Goal: Task Accomplishment & Management: Complete application form

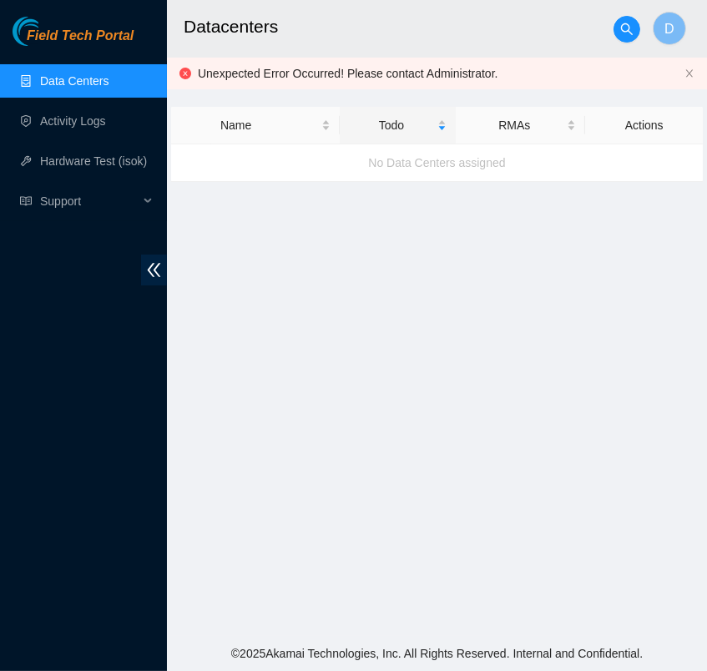
click at [108, 74] on link "Data Centers" at bounding box center [74, 80] width 68 height 13
click at [97, 123] on link "Activity Logs" at bounding box center [73, 120] width 66 height 13
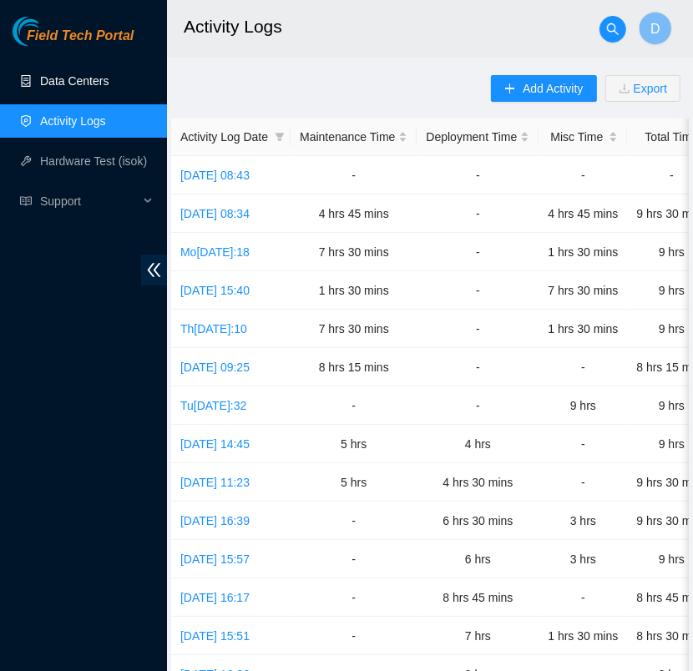
click at [101, 78] on link "Data Centers" at bounding box center [74, 80] width 68 height 13
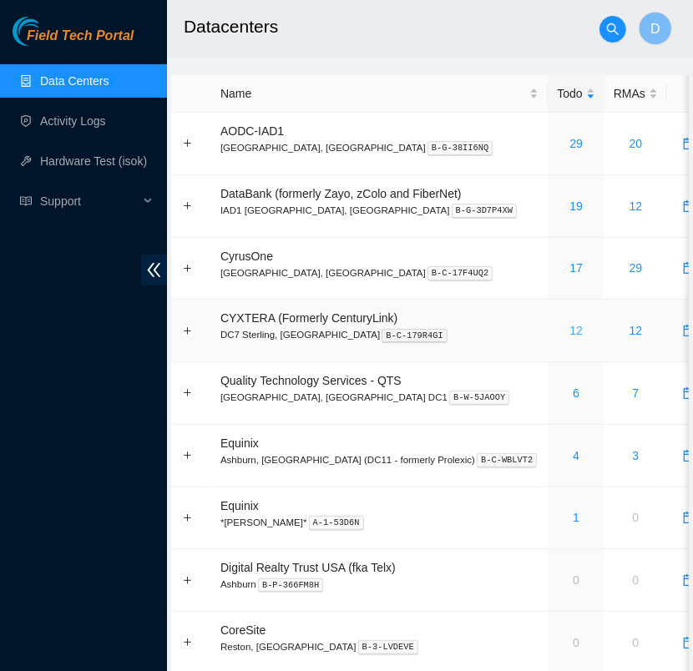
click at [569, 333] on link "12" at bounding box center [575, 330] width 13 height 13
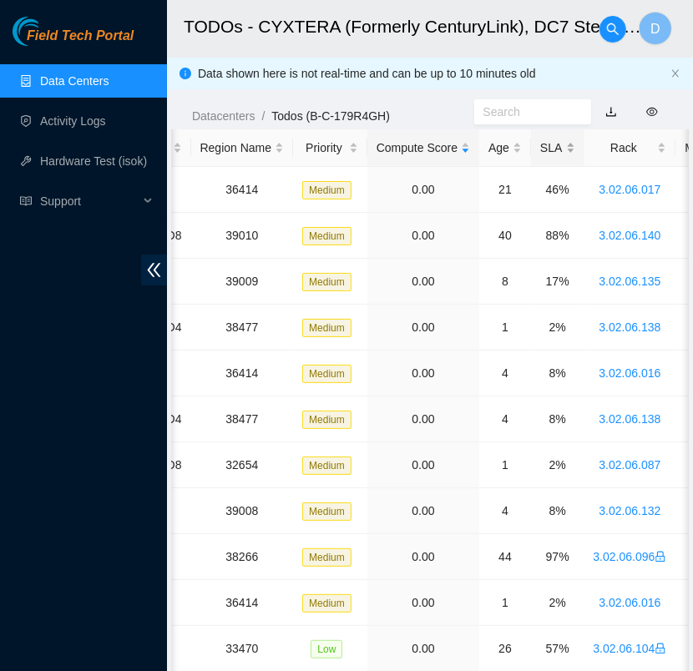
scroll to position [0, 289]
click at [546, 153] on div "SLA" at bounding box center [556, 148] width 34 height 18
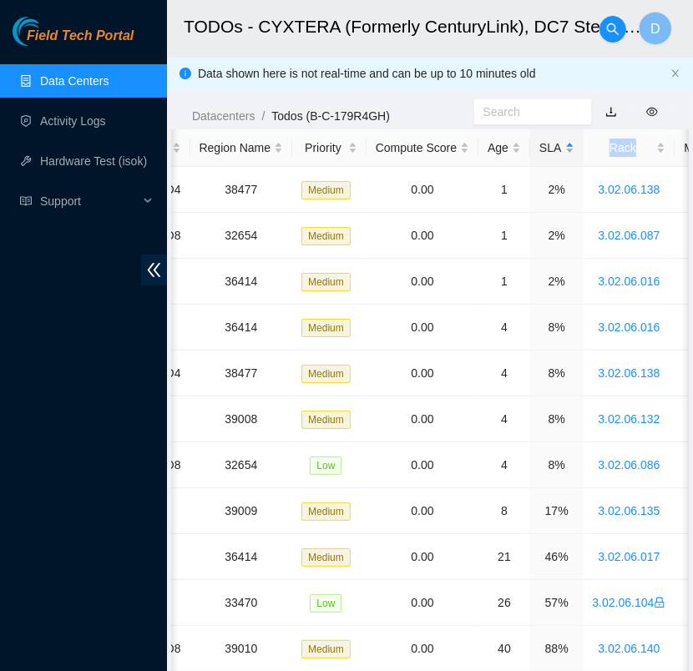
click at [546, 153] on div "SLA" at bounding box center [556, 148] width 34 height 18
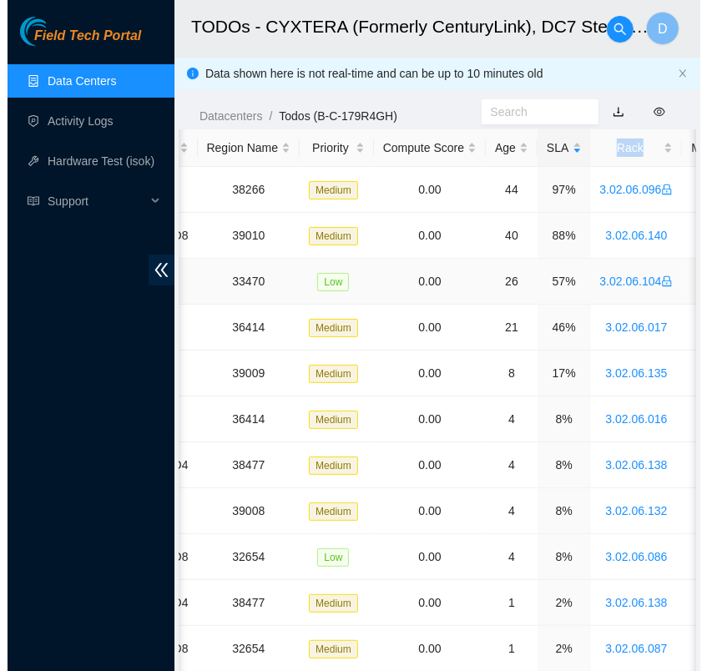
scroll to position [0, 0]
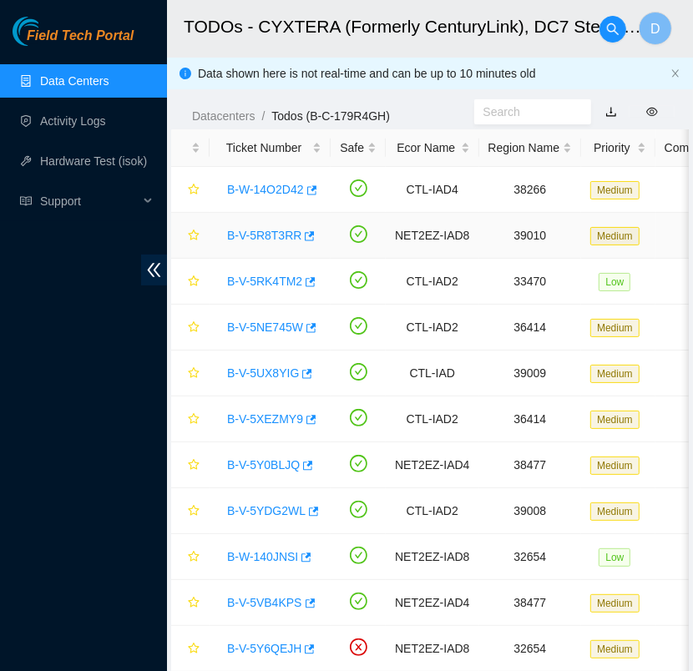
click at [254, 230] on link "B-V-5R8T3RR" at bounding box center [264, 235] width 74 height 13
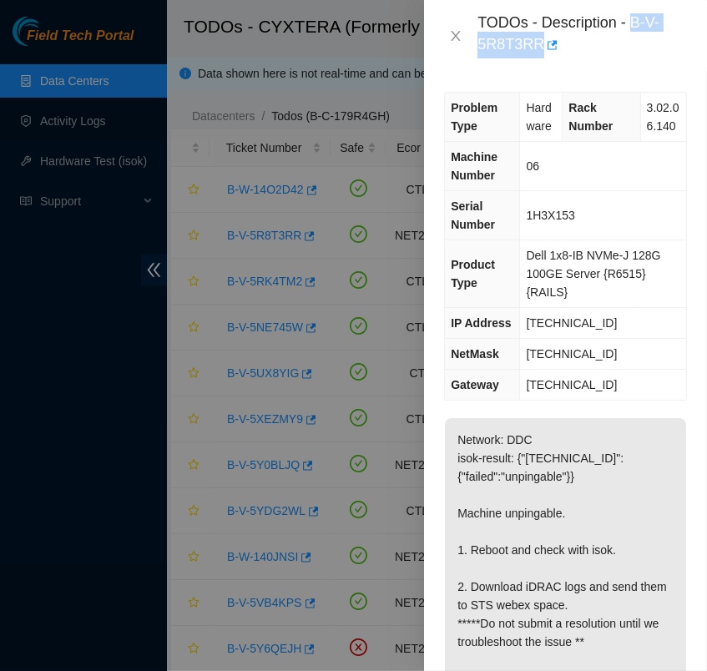
drag, startPoint x: 535, startPoint y: 42, endPoint x: 633, endPoint y: 25, distance: 99.9
click at [633, 25] on div "TODOs - Description - B-V-5R8T3RR" at bounding box center [581, 35] width 209 height 45
copy div "B-V-5R8T3RR"
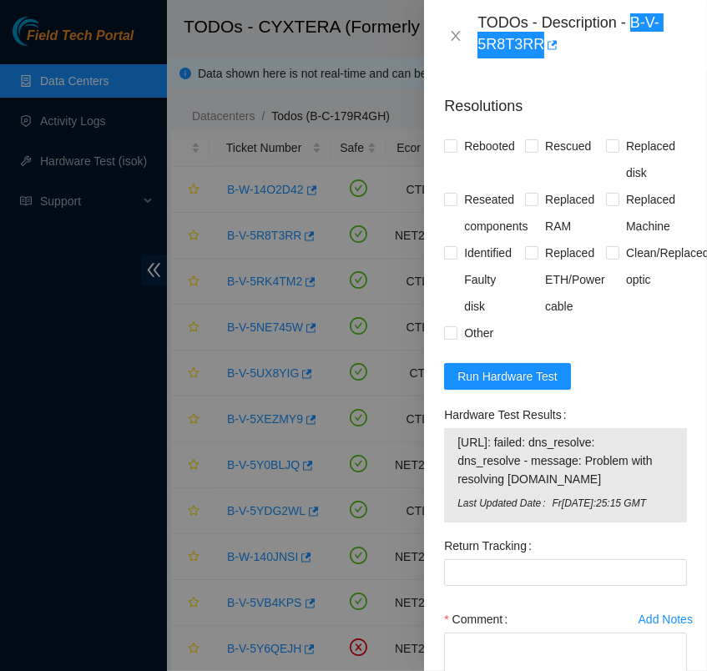
scroll to position [930, 0]
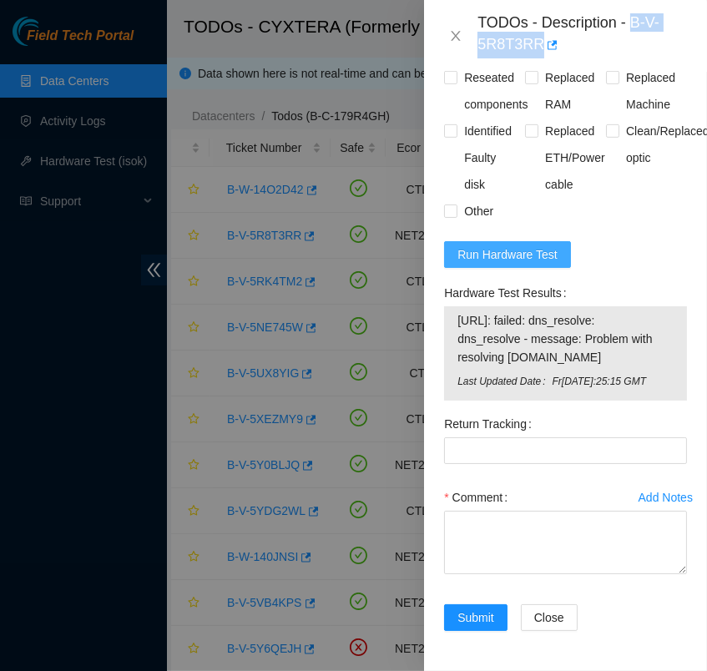
click at [538, 241] on button "Run Hardware Test" at bounding box center [507, 254] width 127 height 27
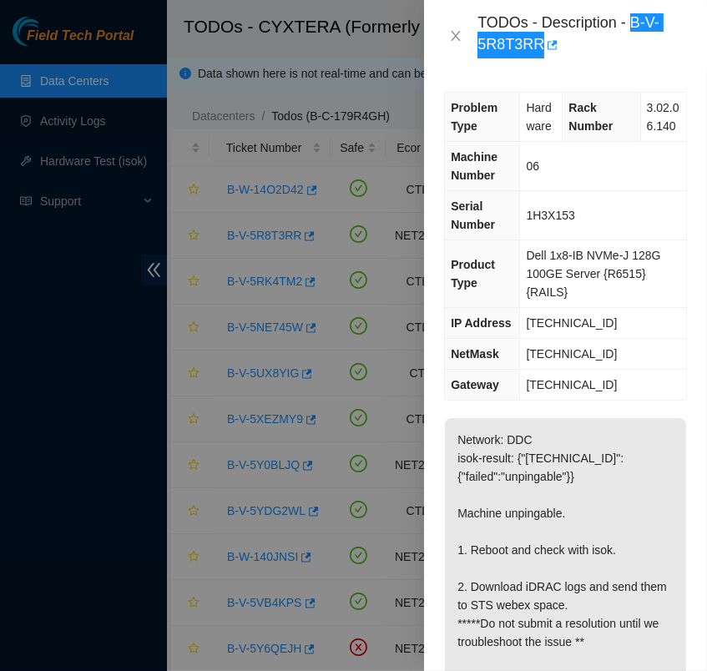
scroll to position [854, 0]
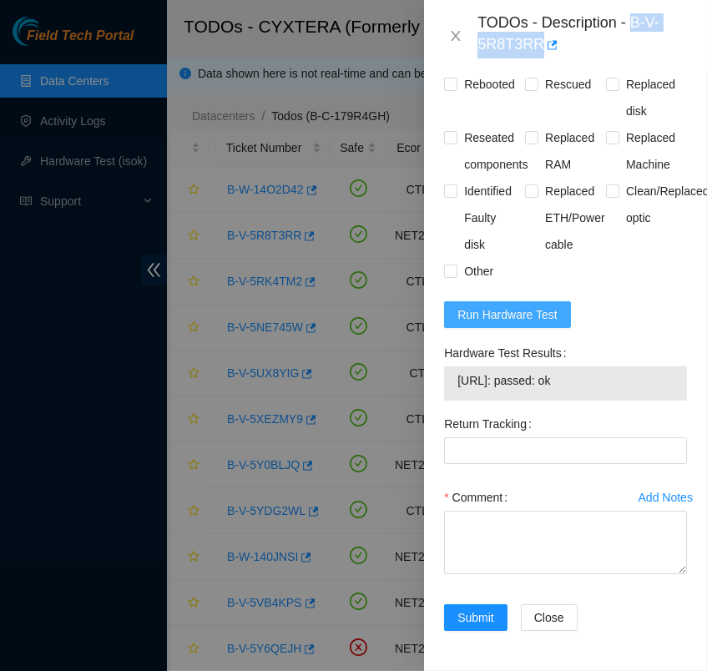
click at [529, 305] on span "Run Hardware Test" at bounding box center [507, 314] width 100 height 18
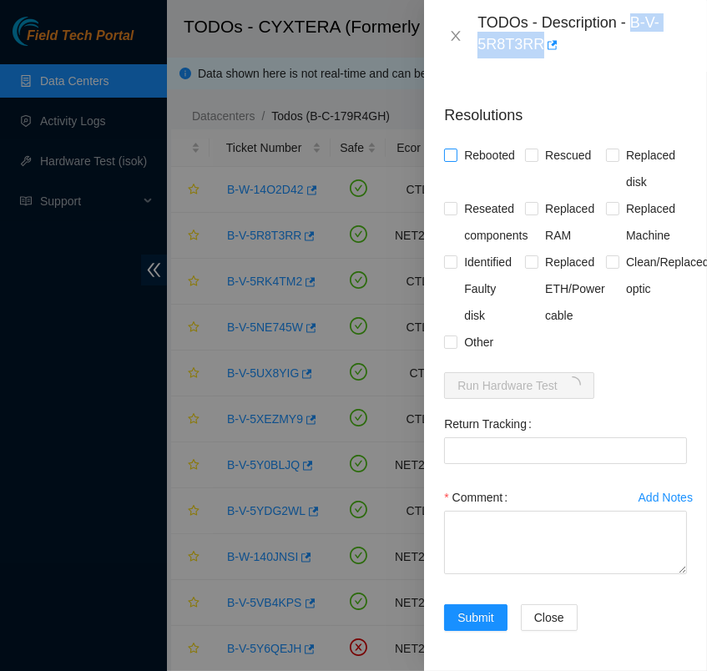
click at [455, 149] on input "Rebooted" at bounding box center [450, 155] width 12 height 12
checkbox input "true"
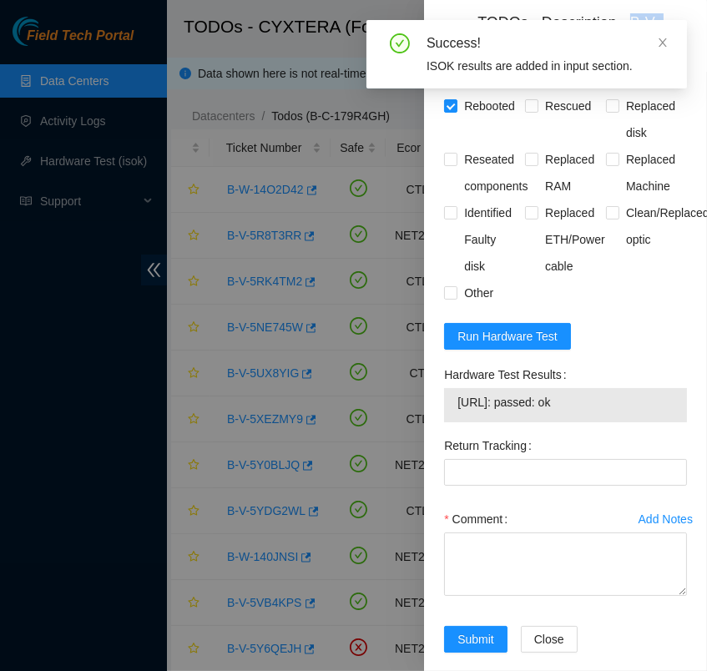
drag, startPoint x: 582, startPoint y: 433, endPoint x: 459, endPoint y: 437, distance: 123.6
click at [459, 411] on span "[URL]: passed: ok" at bounding box center [565, 402] width 216 height 18
copy span "[URL]: passed: ok"
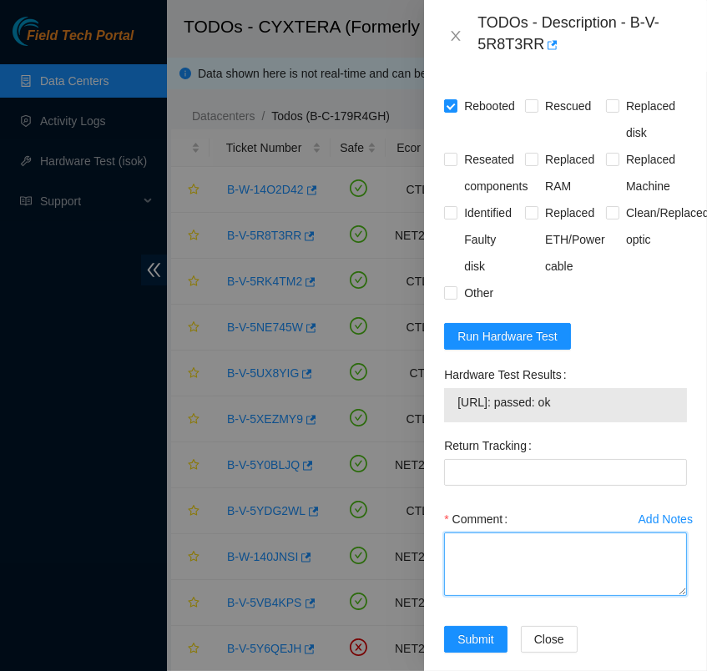
click at [532, 596] on textarea "Comment" at bounding box center [565, 563] width 243 height 63
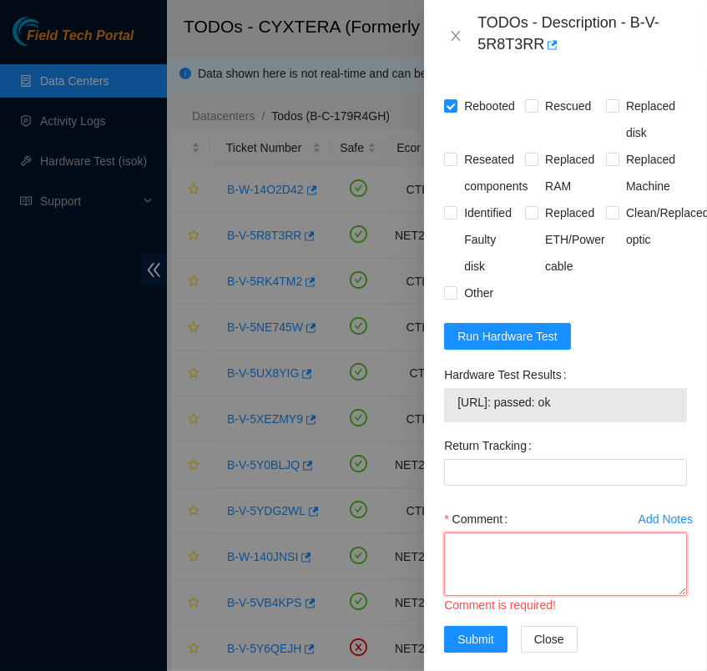
scroll to position [13, 0]
paste textarea "- verified rack and machine sn - reboot - isok [URL]: passed: ok"
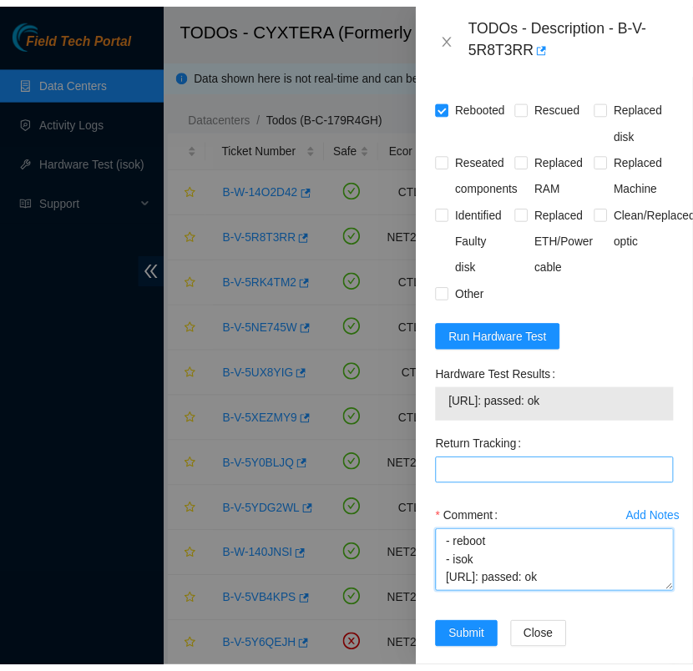
scroll to position [854, 0]
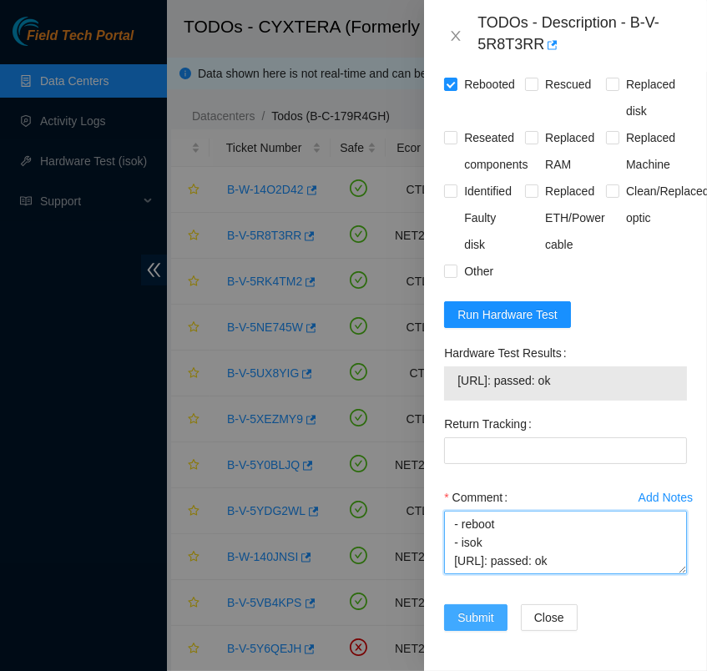
type textarea "- verified rack and machine sn - reboot - isok [URL]: passed: ok"
click at [481, 608] on span "Submit" at bounding box center [475, 617] width 37 height 18
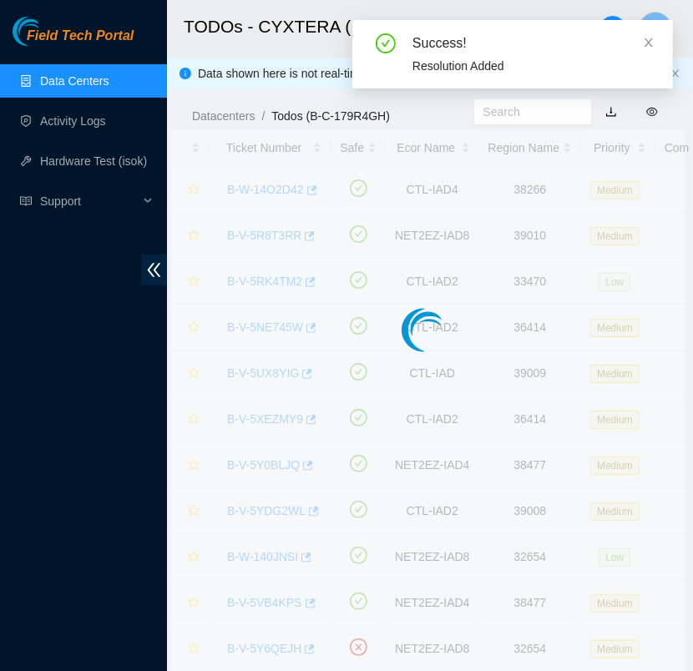
scroll to position [419, 0]
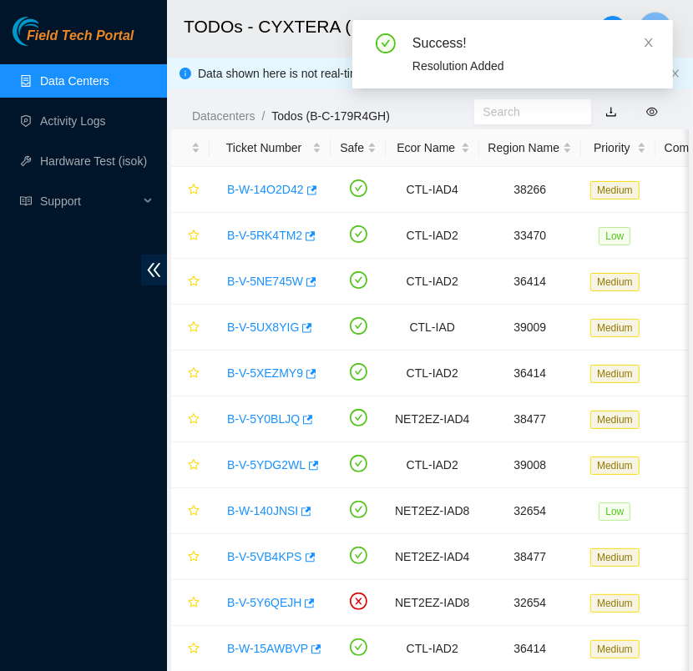
click at [108, 86] on link "Data Centers" at bounding box center [74, 80] width 68 height 13
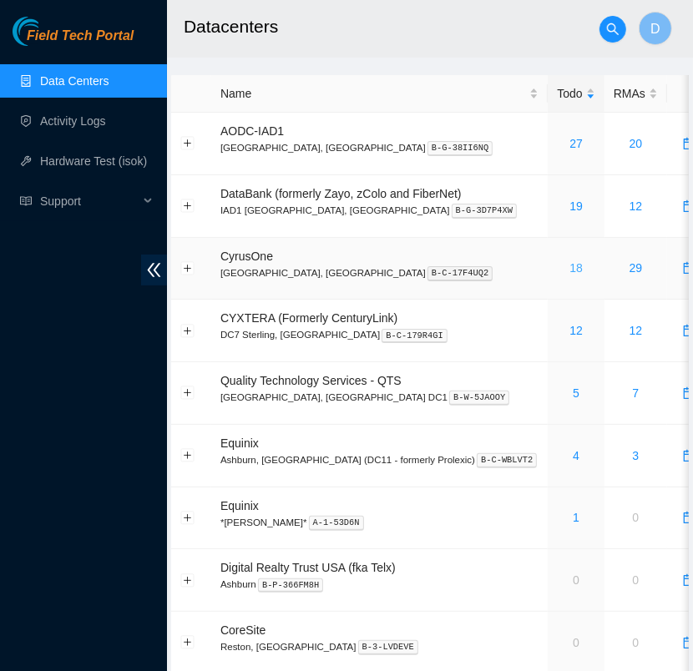
click at [569, 269] on link "18" at bounding box center [575, 267] width 13 height 13
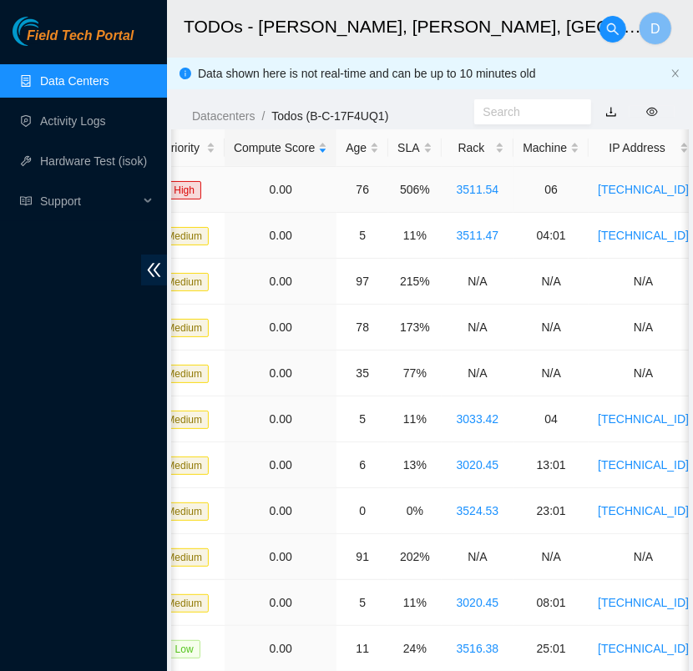
scroll to position [0, 455]
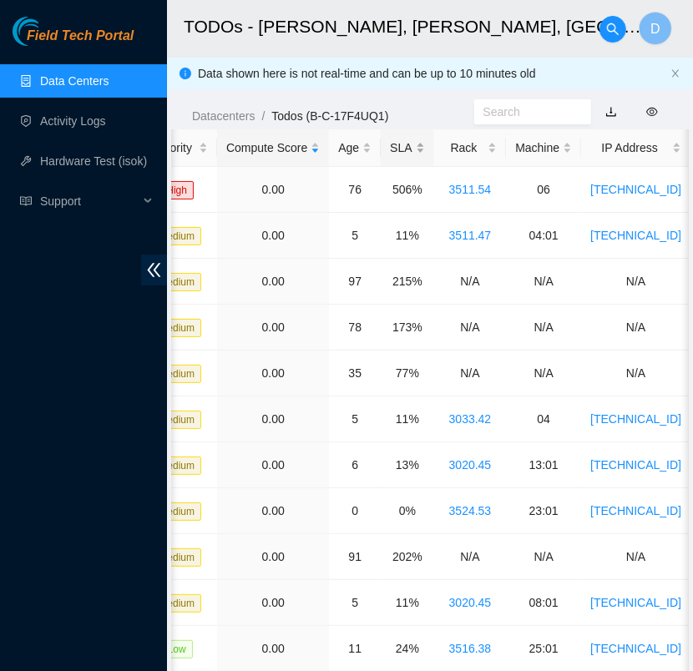
click at [390, 145] on div "SLA" at bounding box center [407, 148] width 34 height 18
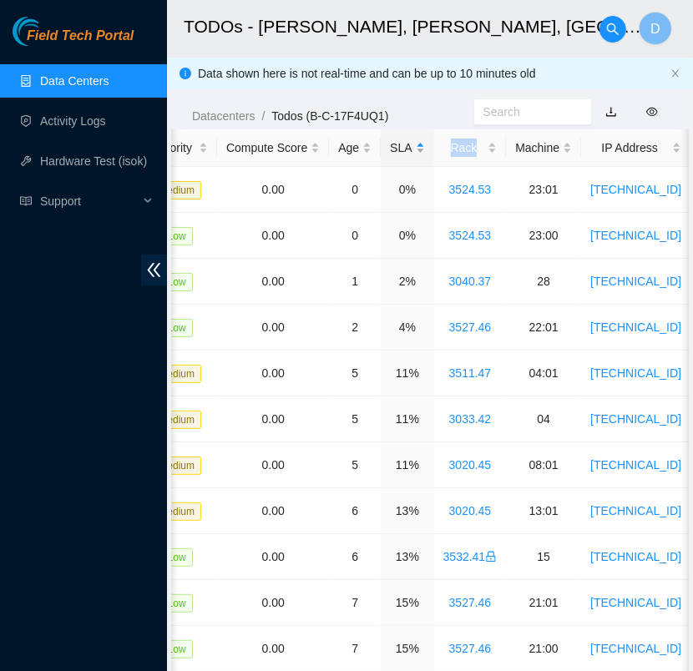
click at [390, 145] on div "SLA" at bounding box center [407, 148] width 34 height 18
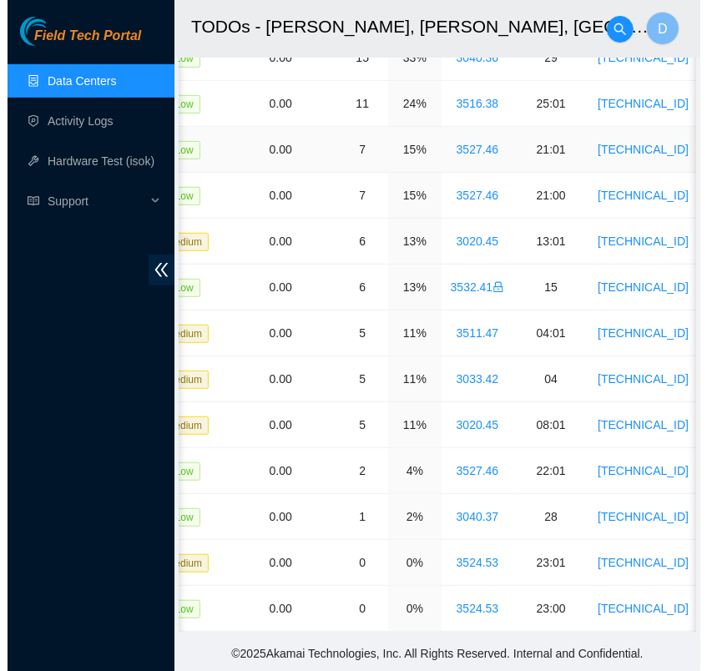
scroll to position [0, 0]
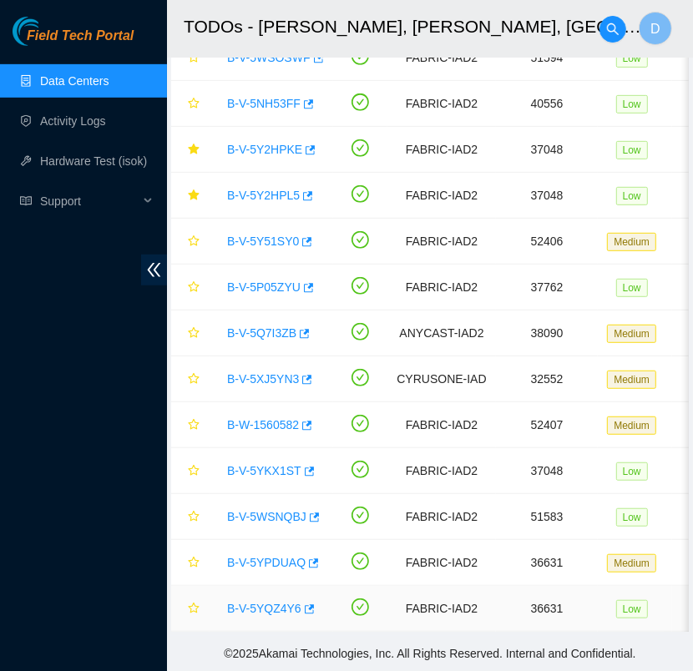
click at [275, 602] on link "B-V-5YQZ4Y6" at bounding box center [264, 608] width 74 height 13
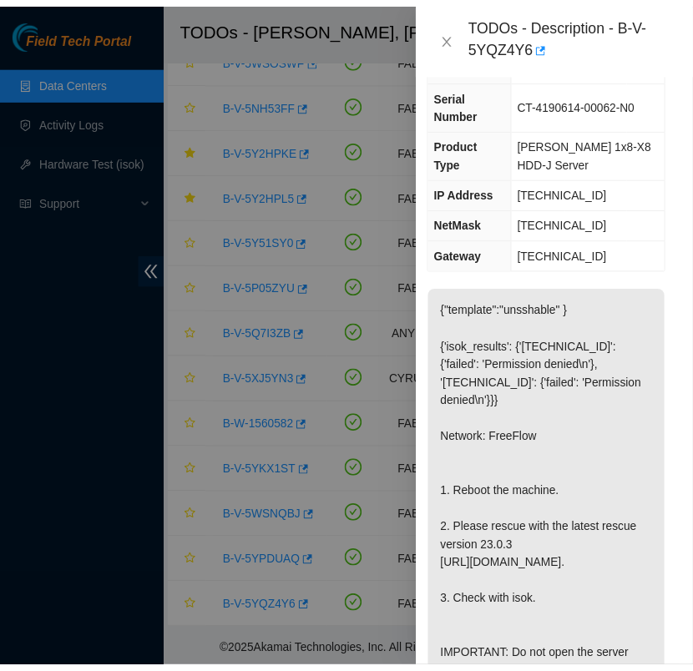
scroll to position [152, 10]
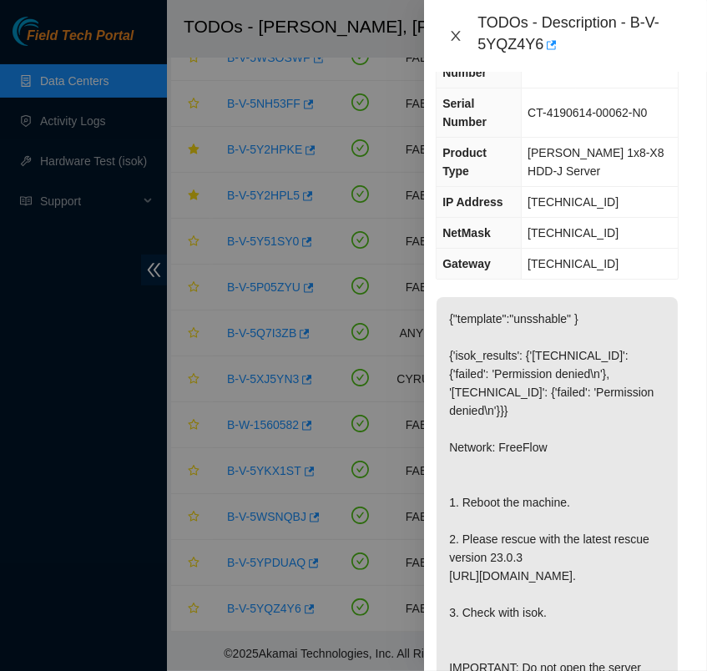
click at [454, 34] on icon "close" at bounding box center [455, 36] width 9 height 10
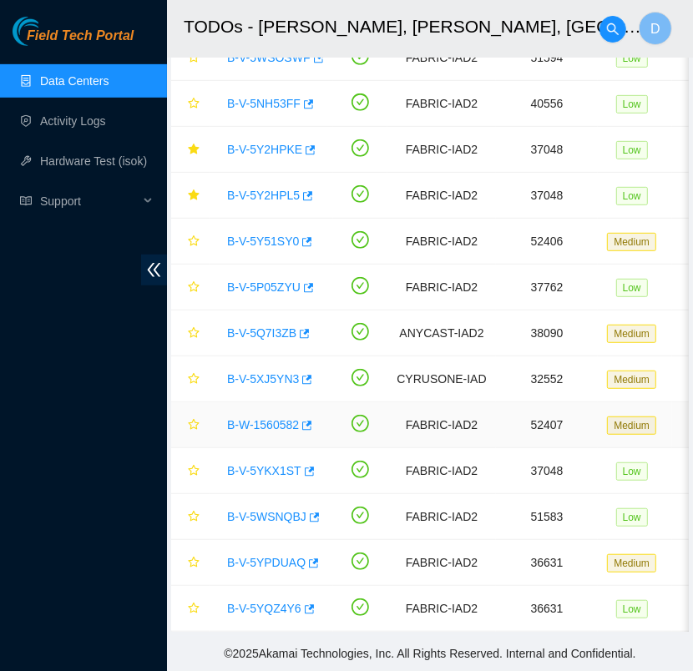
scroll to position [0, 0]
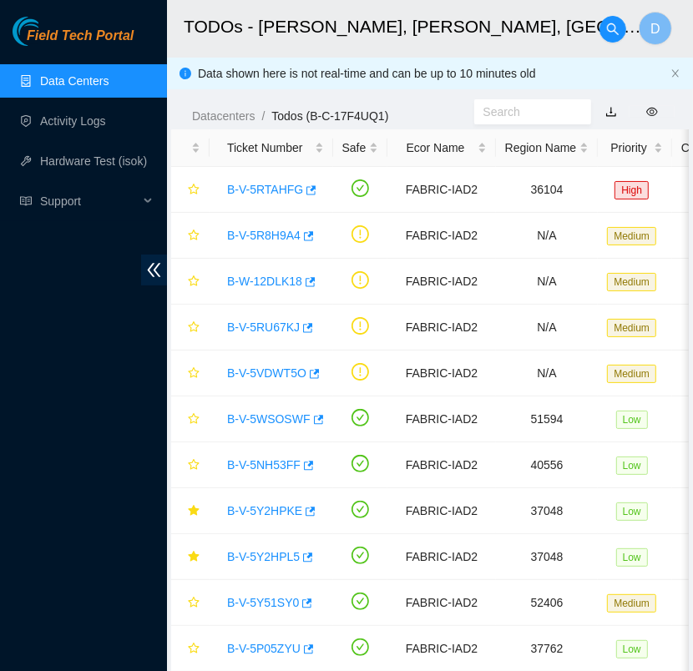
click at [118, 139] on ul "Data Centers Activity Logs Hardware Test (isok) Support" at bounding box center [83, 141] width 167 height 160
click at [108, 83] on link "Data Centers" at bounding box center [74, 80] width 68 height 13
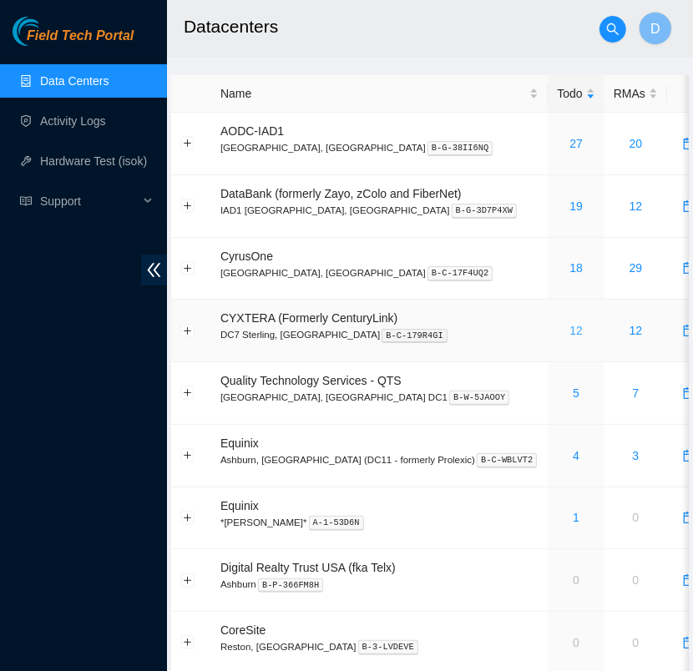
click at [569, 332] on link "12" at bounding box center [575, 330] width 13 height 13
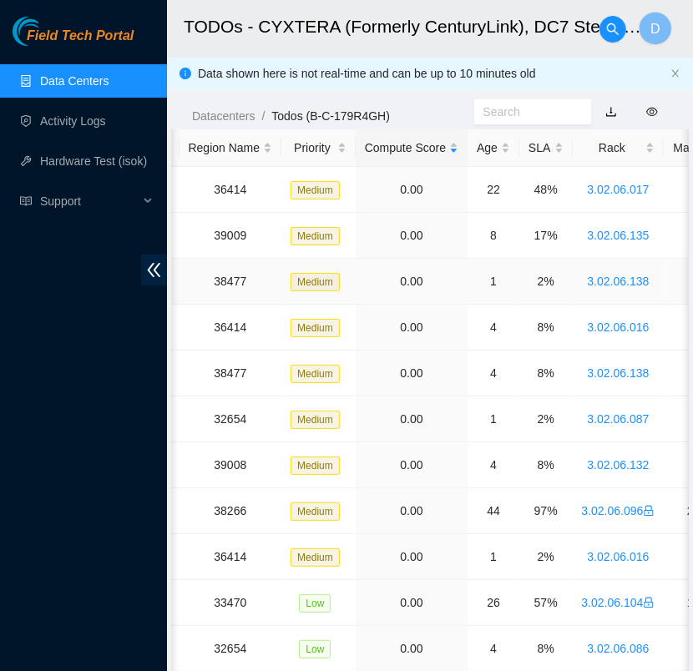
scroll to position [0, 310]
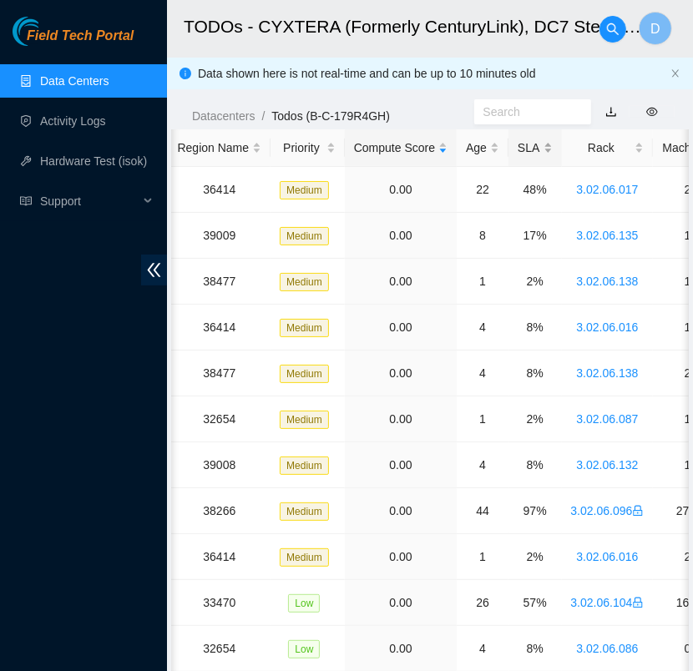
click at [517, 142] on div "SLA" at bounding box center [534, 148] width 34 height 18
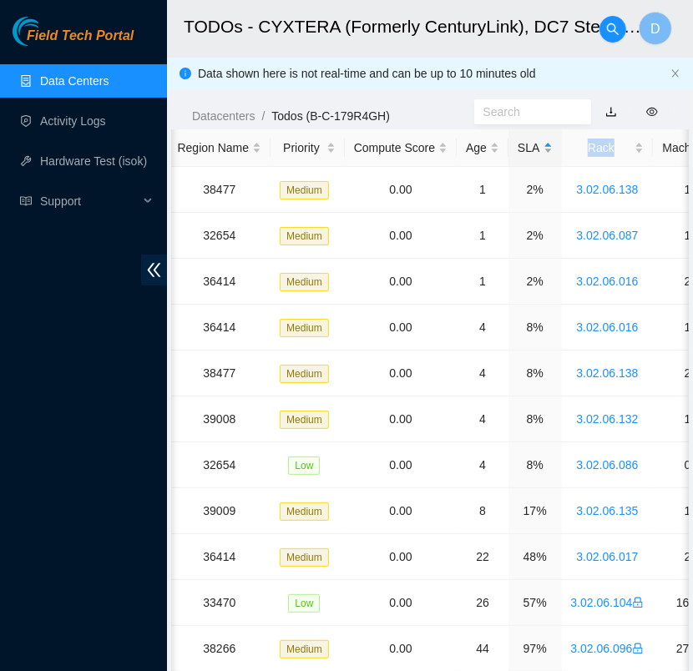
click at [517, 142] on div "SLA" at bounding box center [534, 148] width 34 height 18
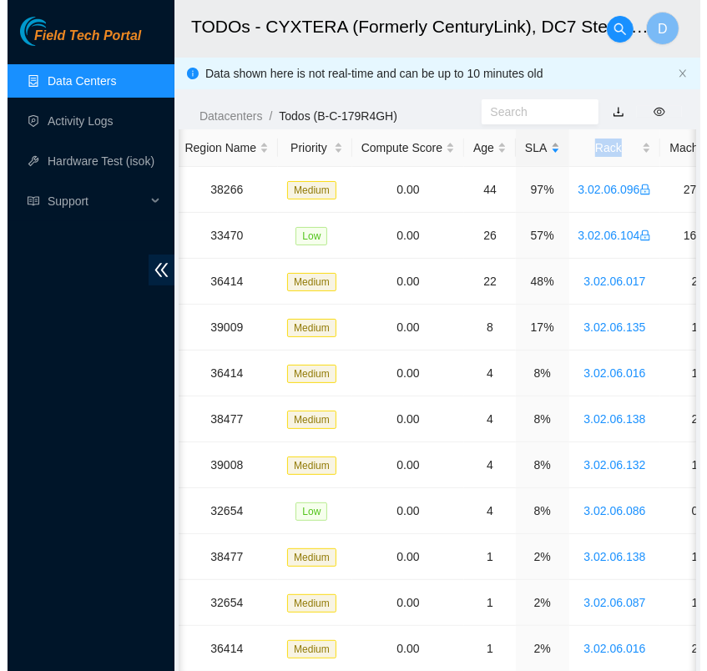
scroll to position [0, 0]
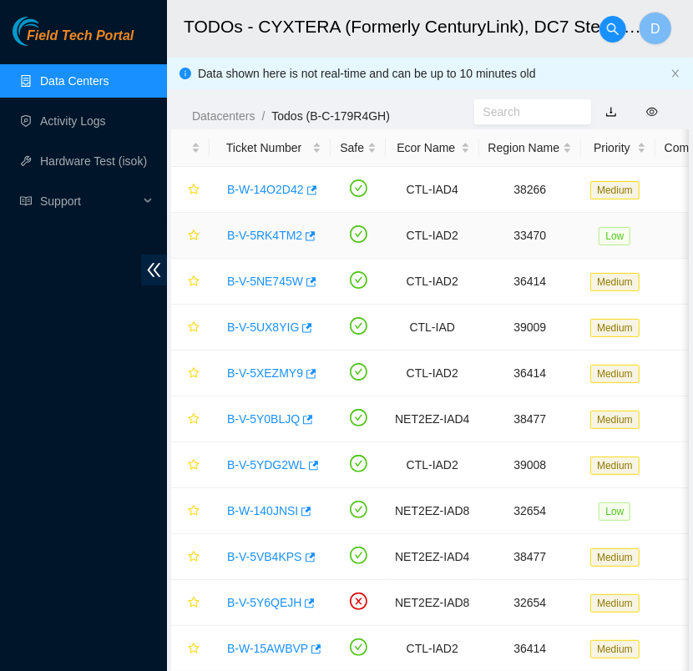
click at [274, 225] on div "B-V-5RK4TM2" at bounding box center [270, 235] width 103 height 27
click at [274, 233] on link "B-V-5RK4TM2" at bounding box center [264, 235] width 75 height 13
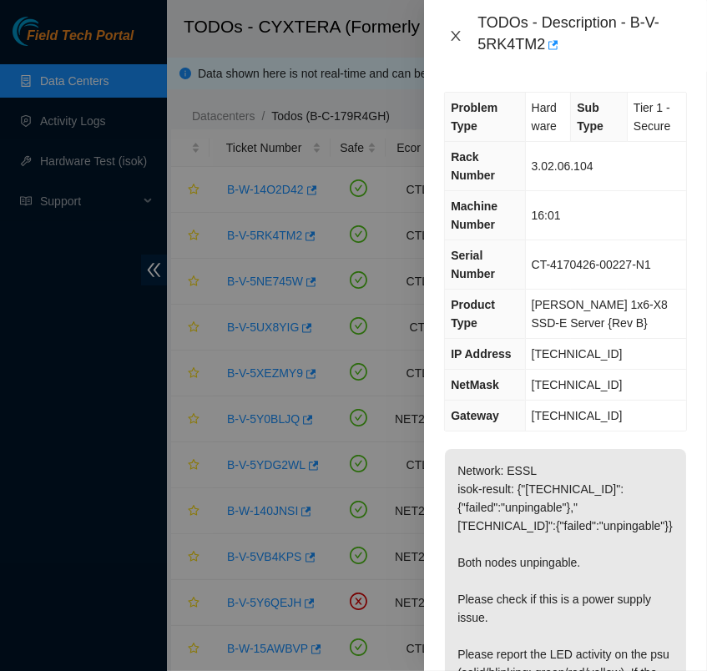
click at [461, 32] on icon "close" at bounding box center [455, 35] width 13 height 13
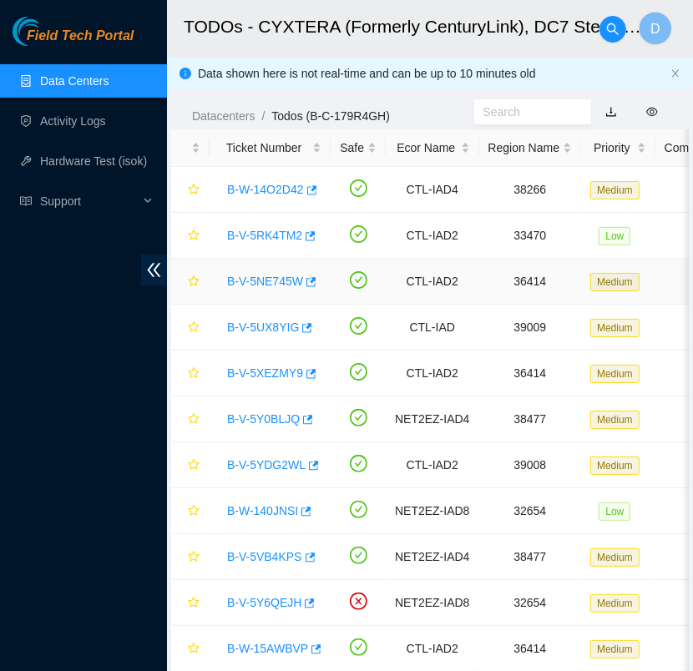
click at [267, 271] on div "B-V-5NE745W" at bounding box center [270, 281] width 103 height 27
click at [267, 275] on link "B-V-5NE745W" at bounding box center [265, 281] width 76 height 13
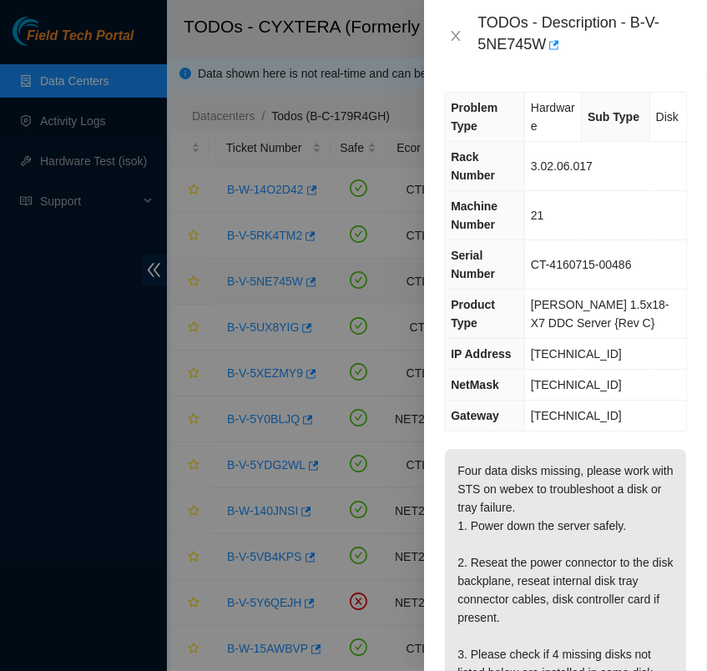
click at [267, 275] on div at bounding box center [353, 335] width 707 height 671
click at [454, 34] on icon "close" at bounding box center [455, 35] width 13 height 13
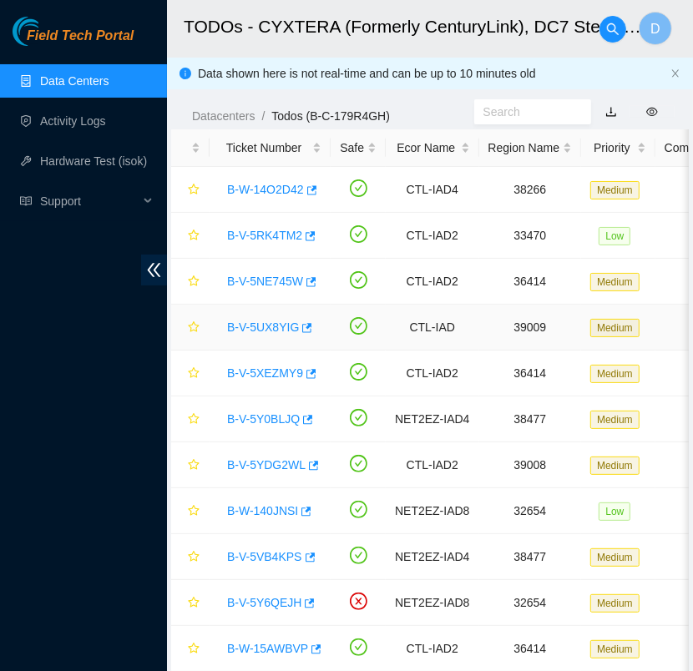
click at [270, 329] on link "B-V-5UX8YIG" at bounding box center [263, 326] width 72 height 13
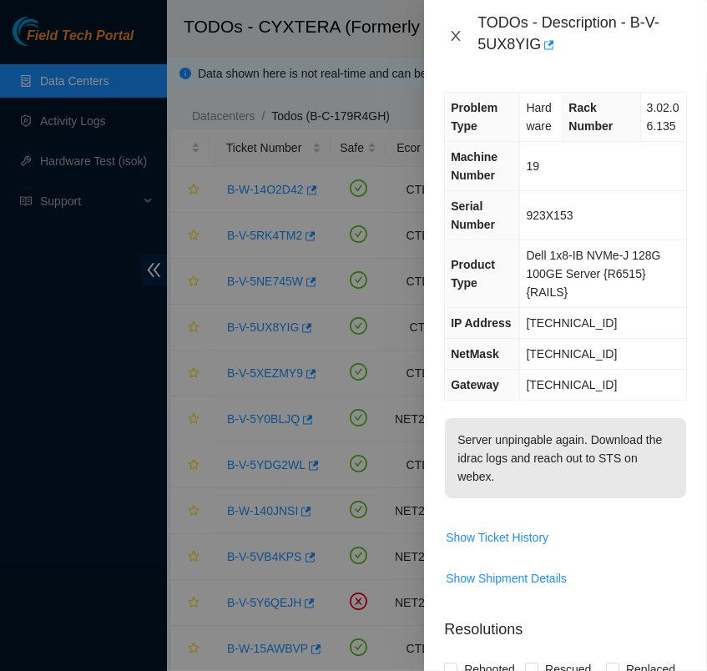
click at [451, 43] on button "Close" at bounding box center [455, 36] width 23 height 16
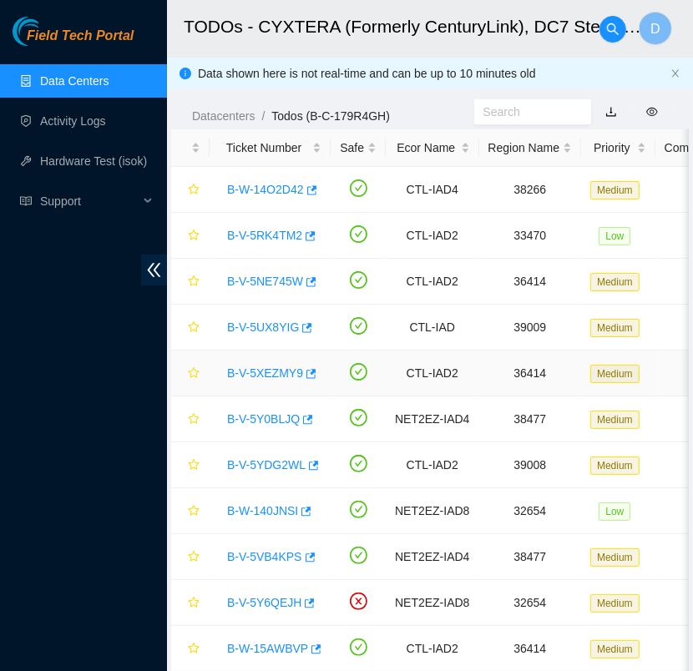
click at [271, 369] on link "B-V-5XEZMY9" at bounding box center [265, 372] width 76 height 13
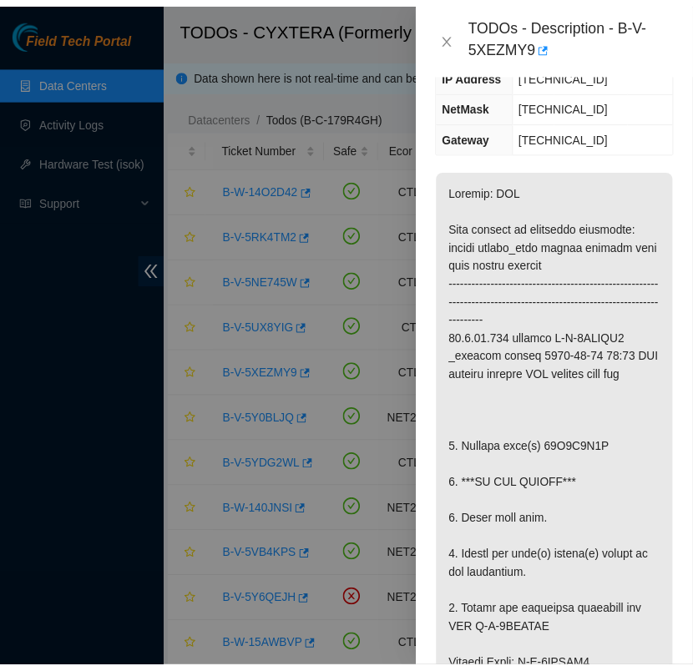
scroll to position [229, 0]
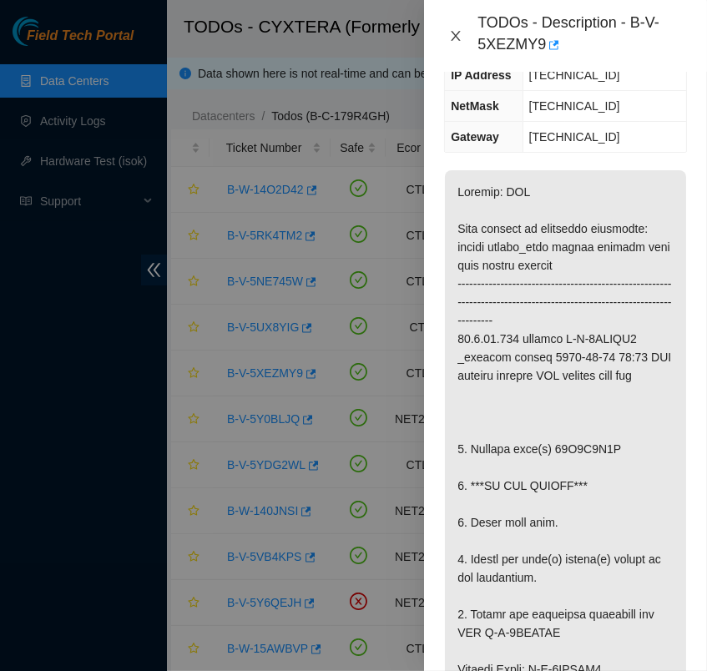
click at [459, 38] on icon "close" at bounding box center [455, 35] width 13 height 13
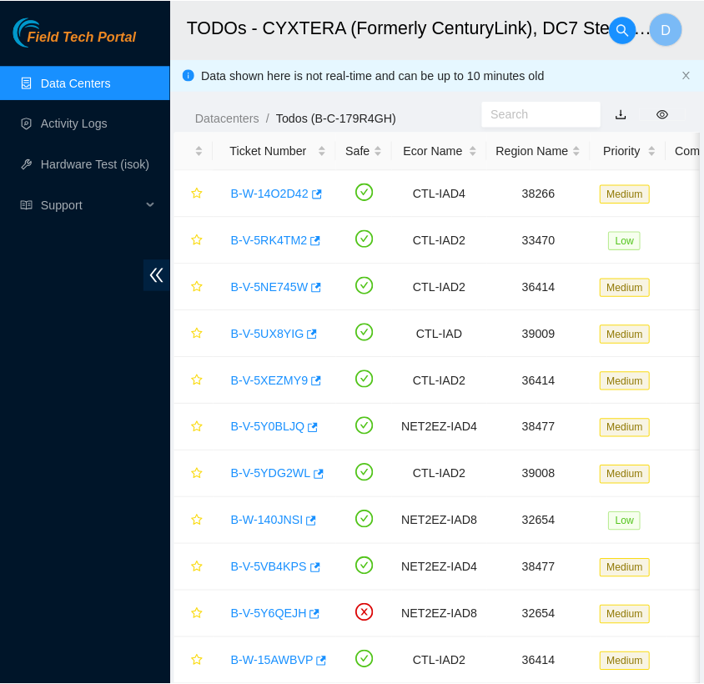
scroll to position [211, 0]
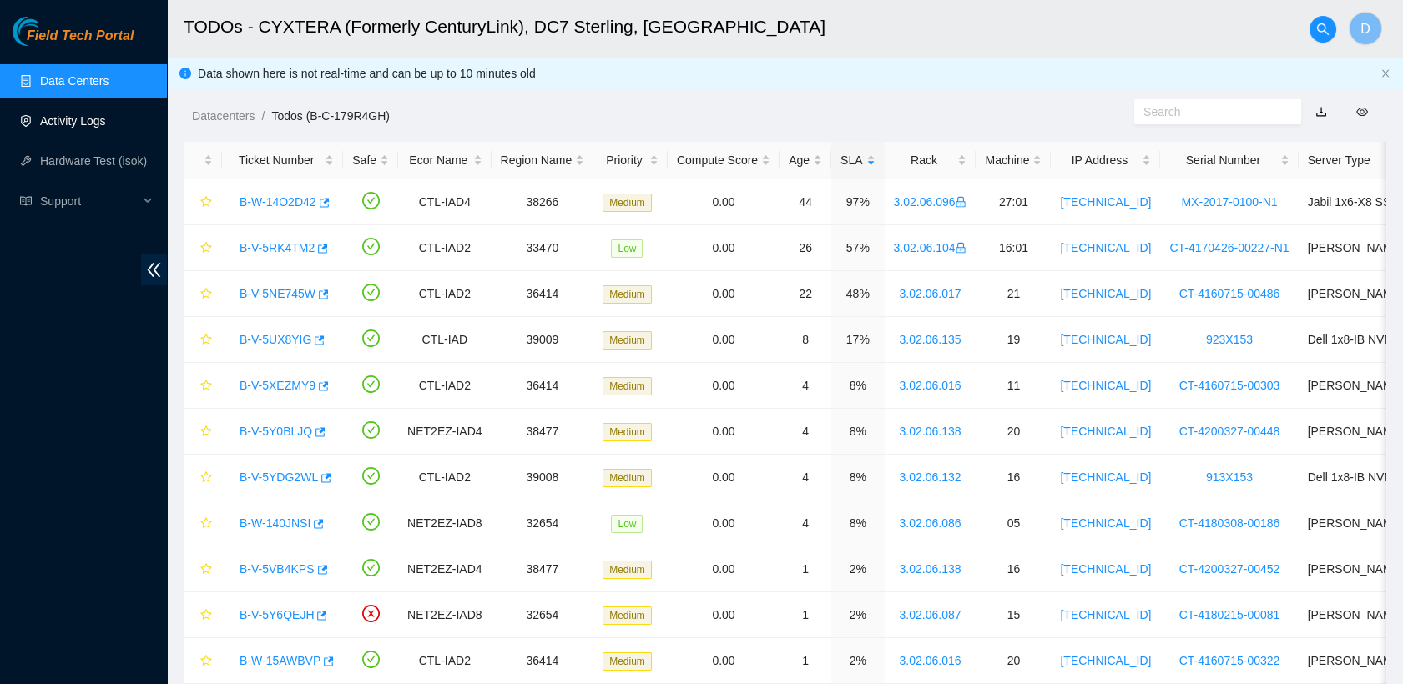
click at [103, 128] on link "Activity Logs" at bounding box center [73, 120] width 66 height 13
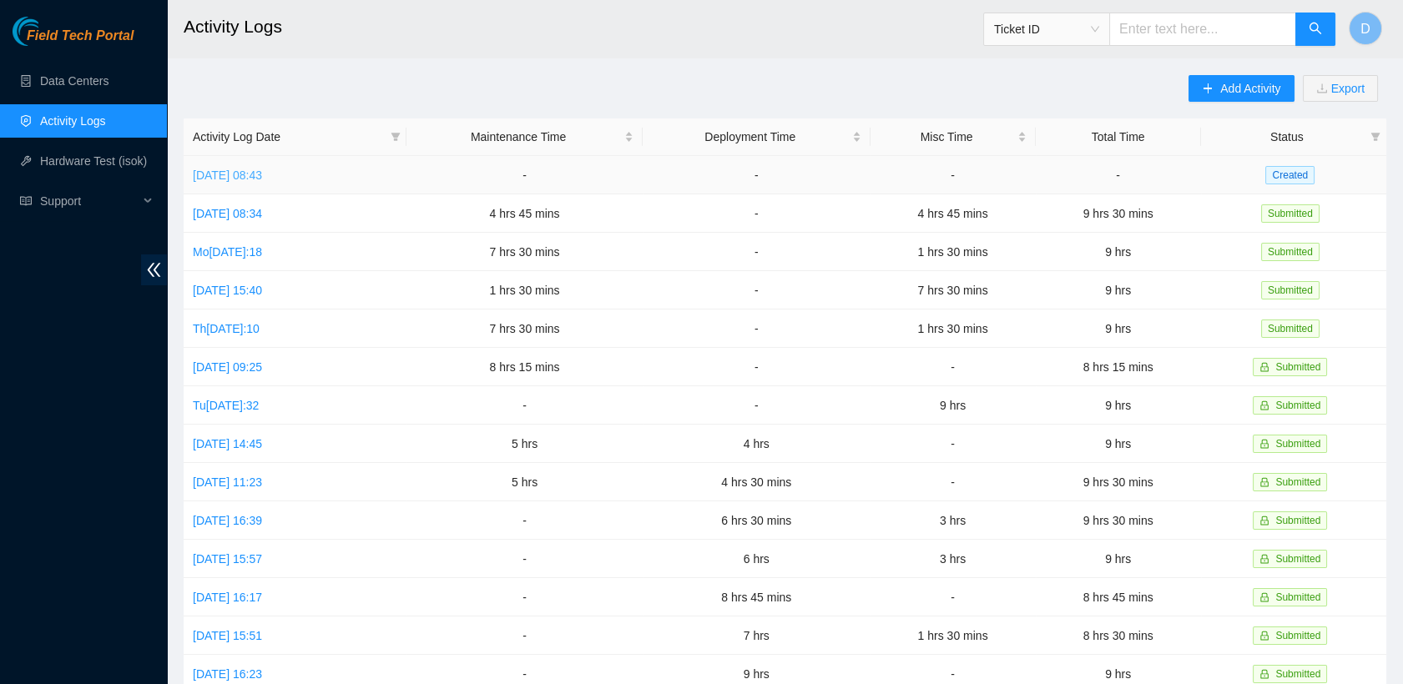
click at [262, 174] on link "[DATE] 08:43" at bounding box center [227, 175] width 69 height 13
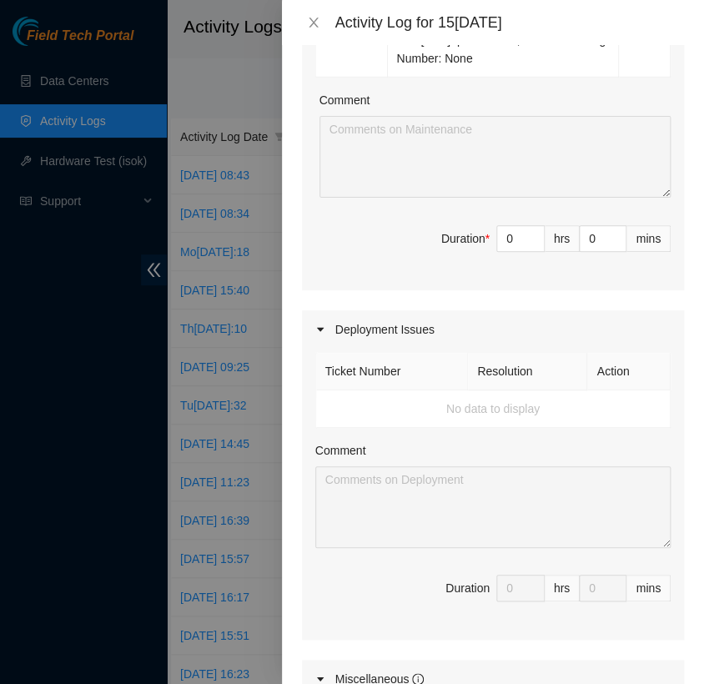
scroll to position [1197, 0]
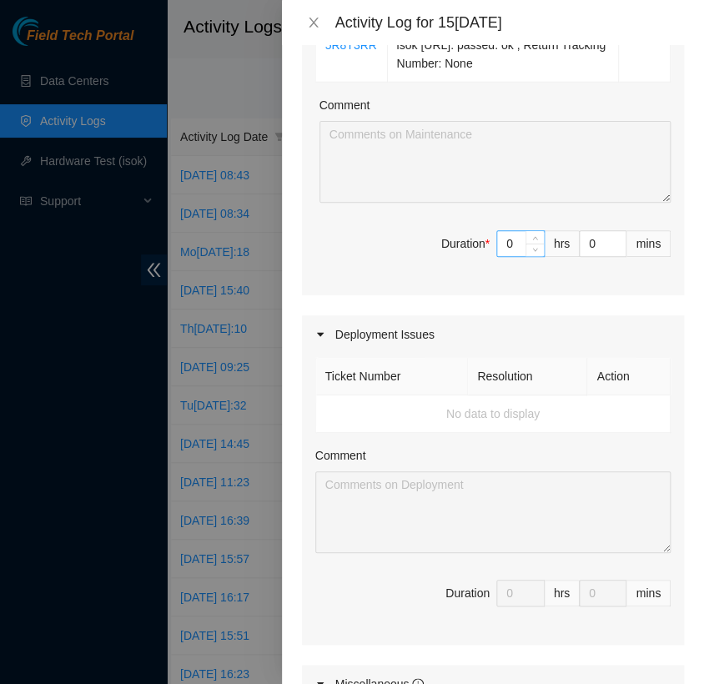
click at [508, 233] on input "0" at bounding box center [520, 243] width 47 height 25
type input "9"
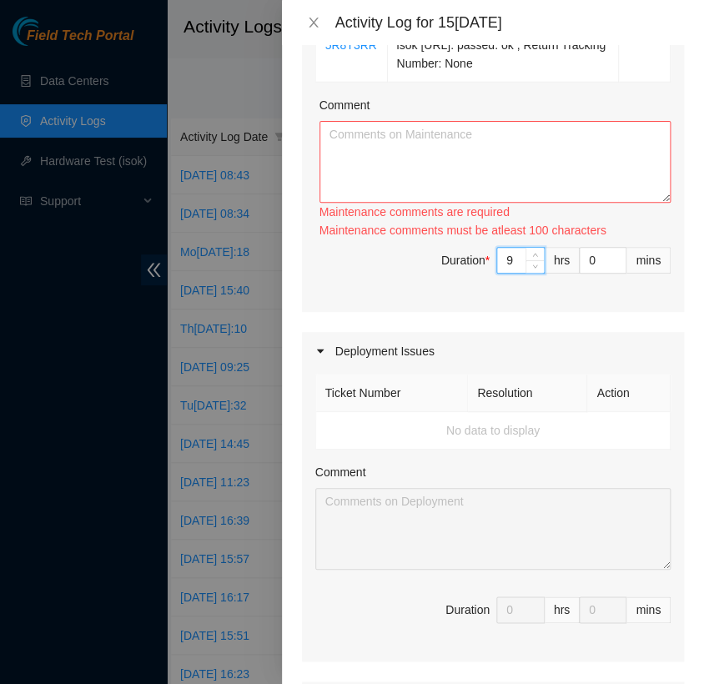
type input "9"
type input "1"
type input "15"
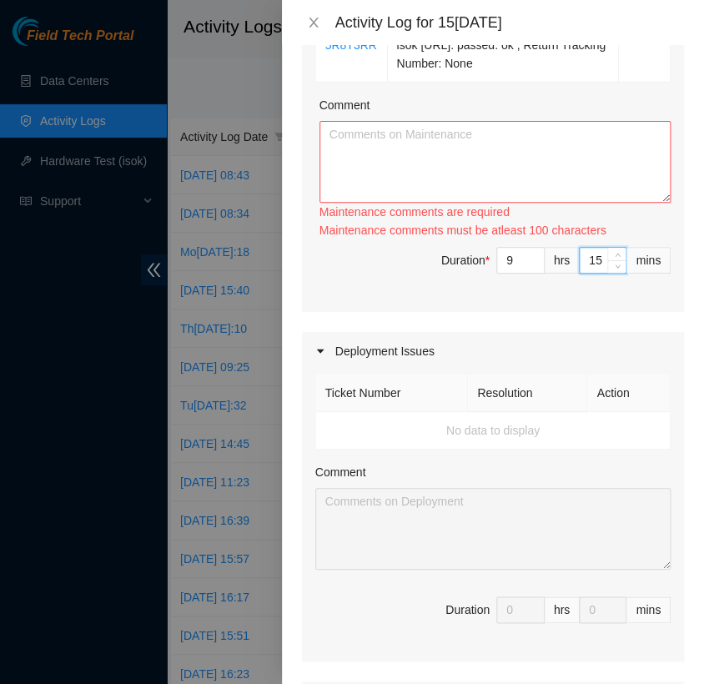
type input "15"
click at [383, 136] on textarea "Comment" at bounding box center [495, 162] width 351 height 82
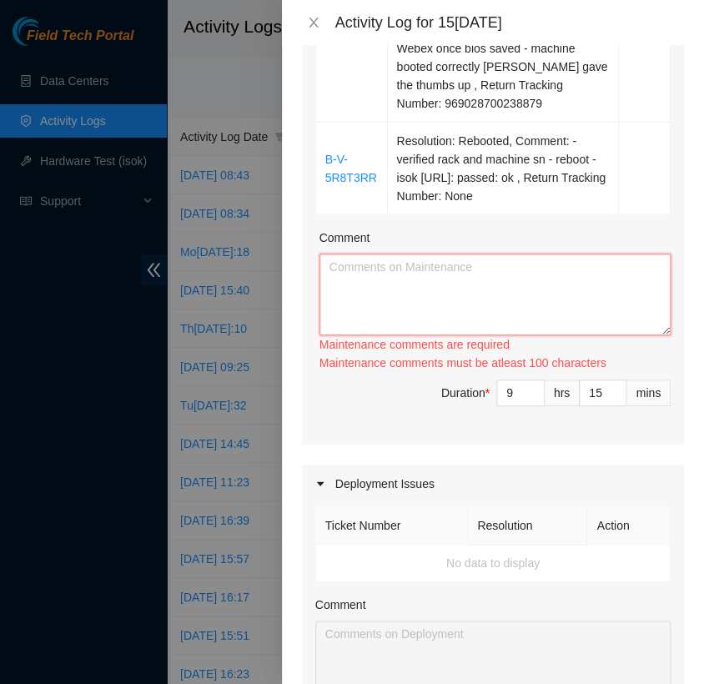
scroll to position [1060, 0]
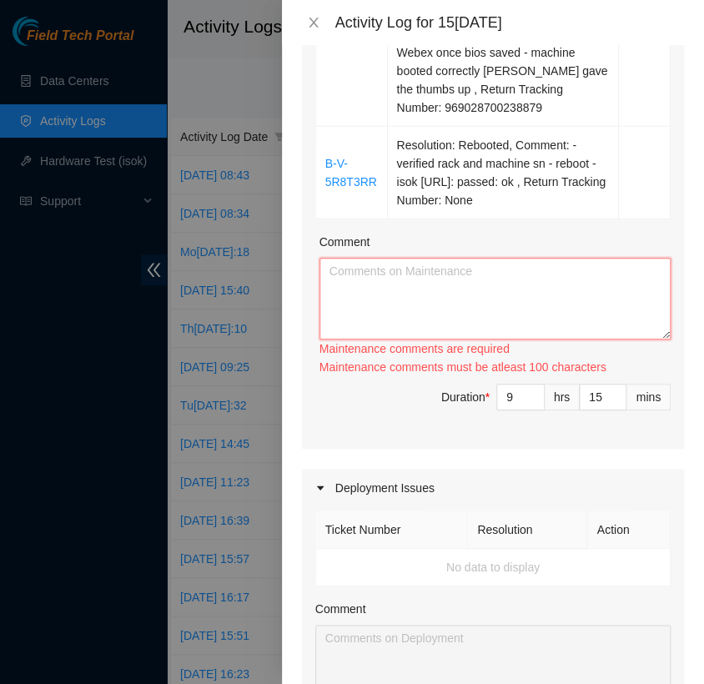
click at [421, 305] on textarea "Comment" at bounding box center [495, 299] width 351 height 82
paste textarea "- checked emails and FT portal - unboxed new hardware and verified tracking num…"
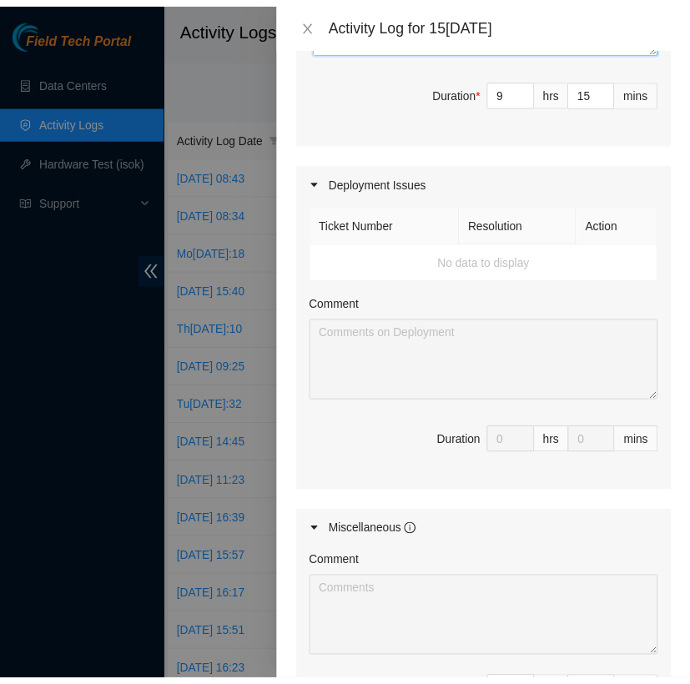
scroll to position [1590, 0]
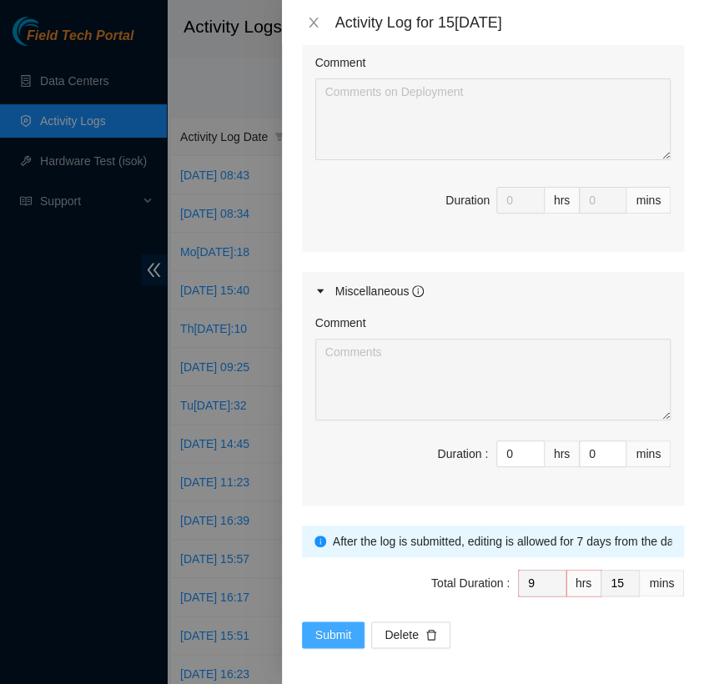
type textarea "- checked emails and FT portal - unboxed new hardware and verified tracking num…"
click at [338, 638] on span "Submit" at bounding box center [333, 635] width 37 height 18
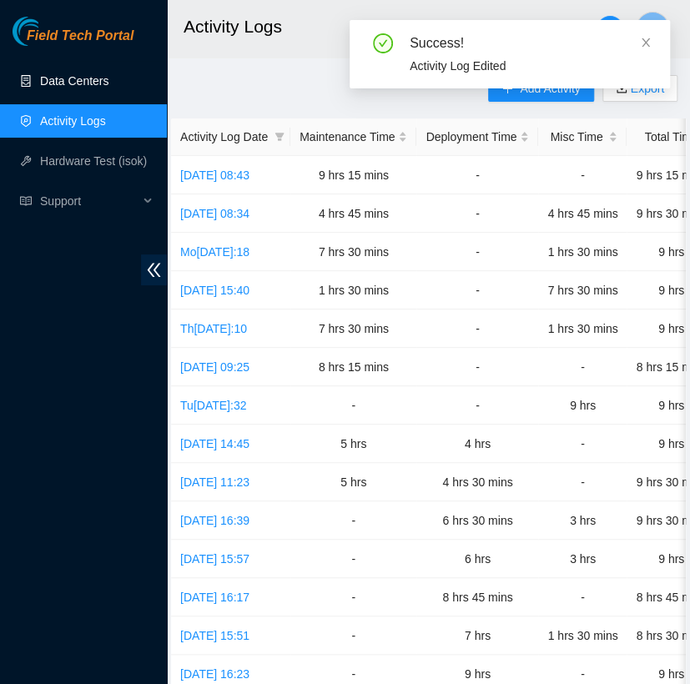
click at [108, 80] on link "Data Centers" at bounding box center [74, 80] width 68 height 13
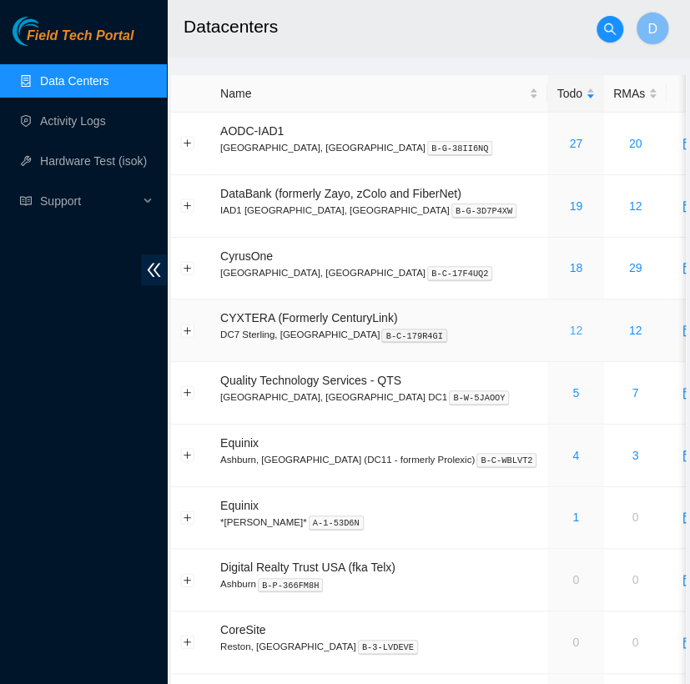
click at [569, 331] on link "12" at bounding box center [575, 330] width 13 height 13
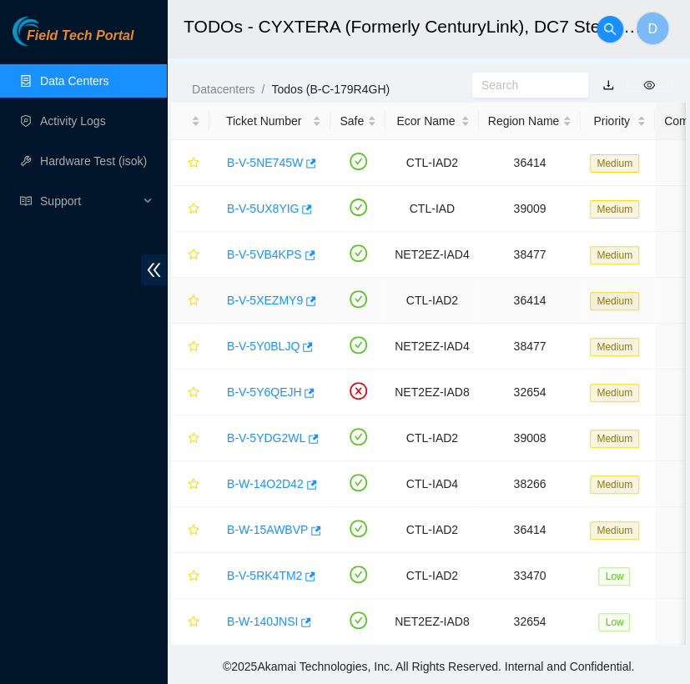
scroll to position [39, 0]
click at [108, 83] on link "Data Centers" at bounding box center [74, 80] width 68 height 13
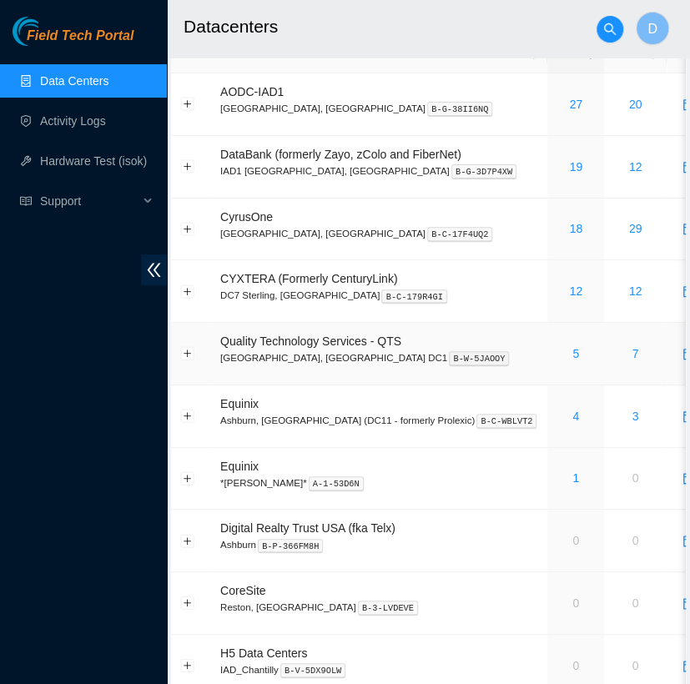
click at [557, 352] on div "5" at bounding box center [576, 354] width 38 height 18
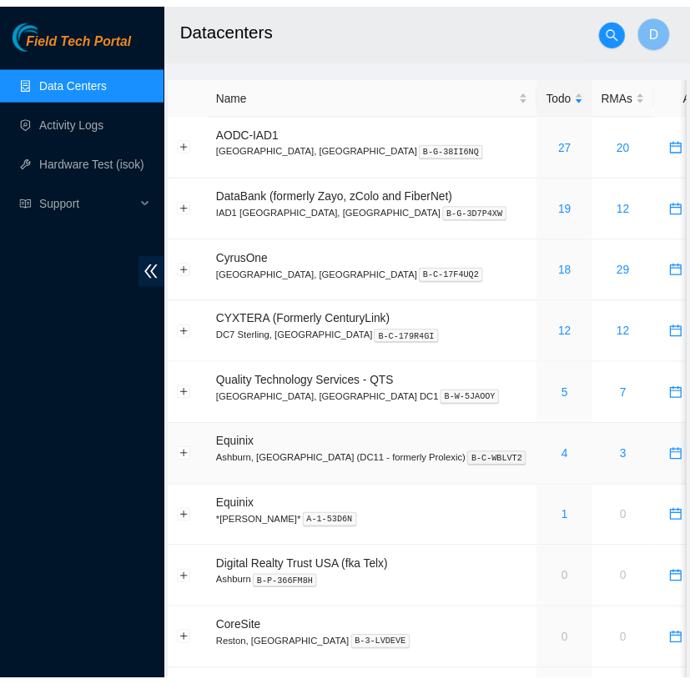
scroll to position [39, 0]
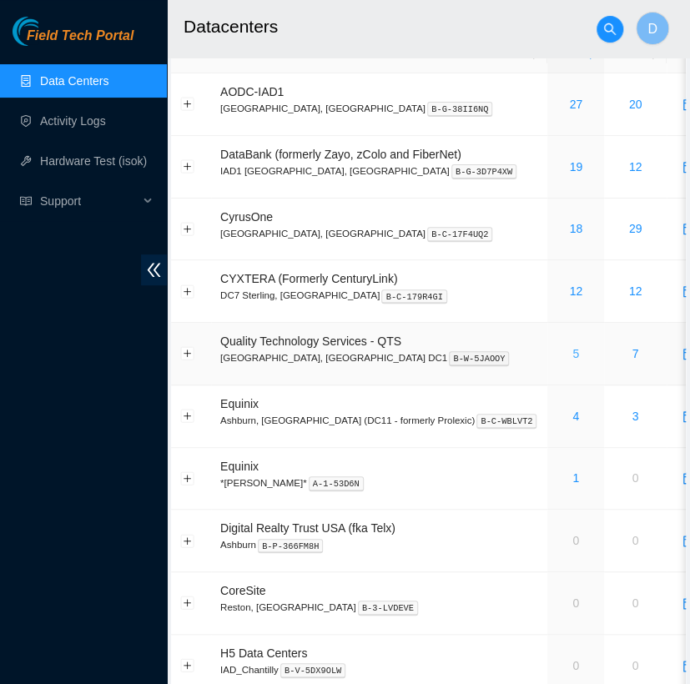
click at [572, 351] on link "5" at bounding box center [575, 353] width 7 height 13
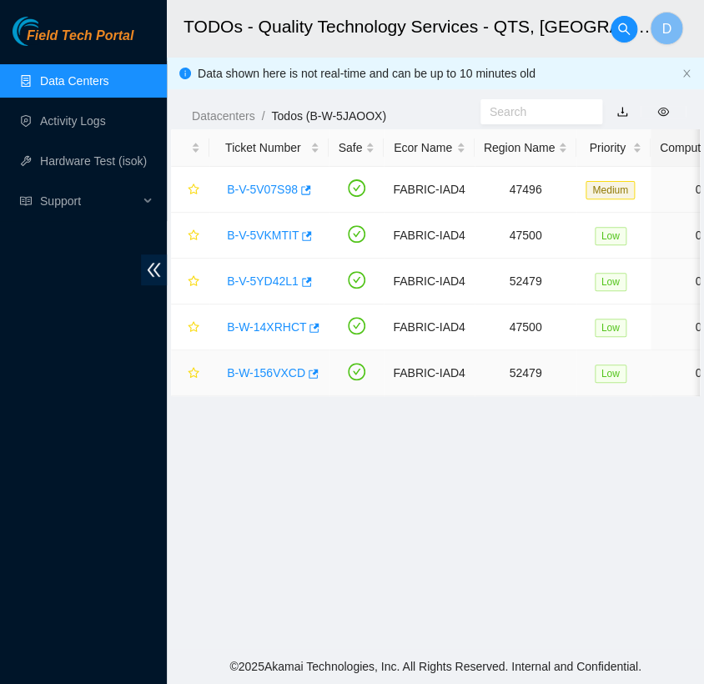
click at [269, 369] on link "B-W-156VXCD" at bounding box center [266, 372] width 78 height 13
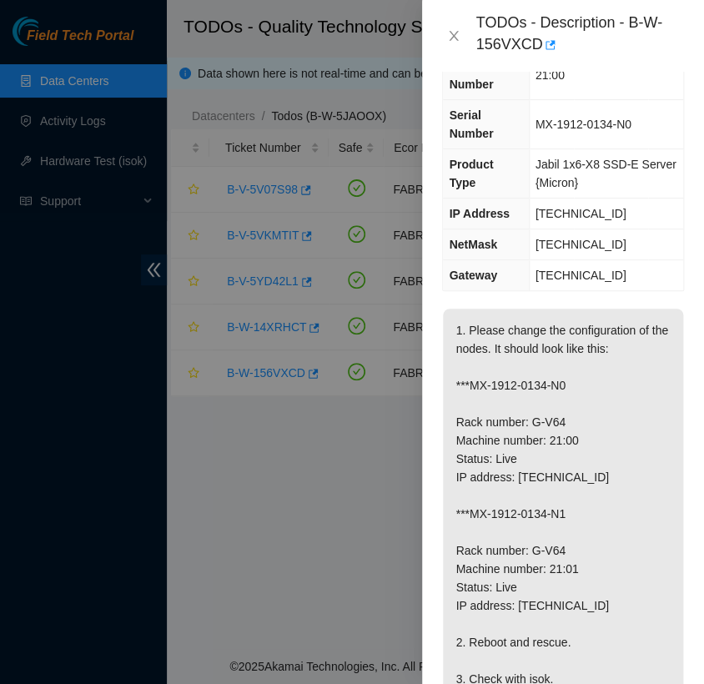
scroll to position [96, 0]
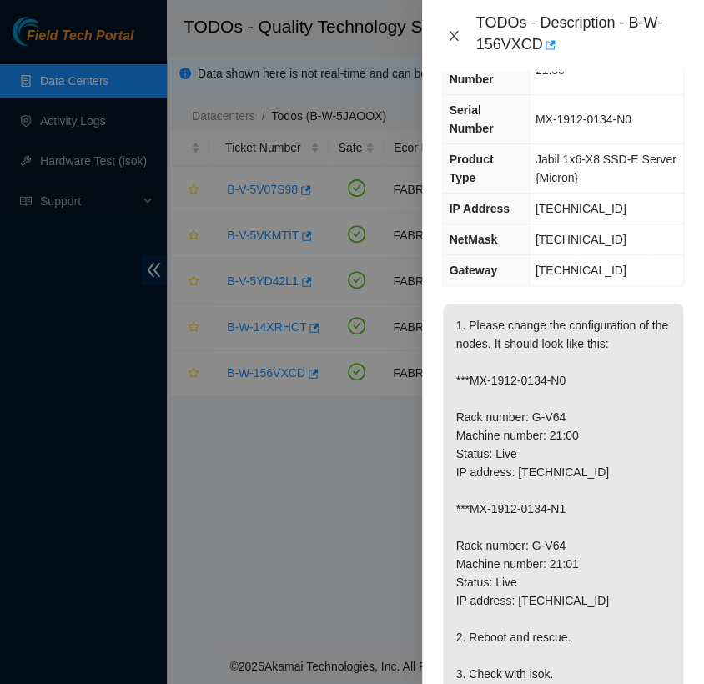
click at [456, 32] on icon "close" at bounding box center [453, 35] width 13 height 13
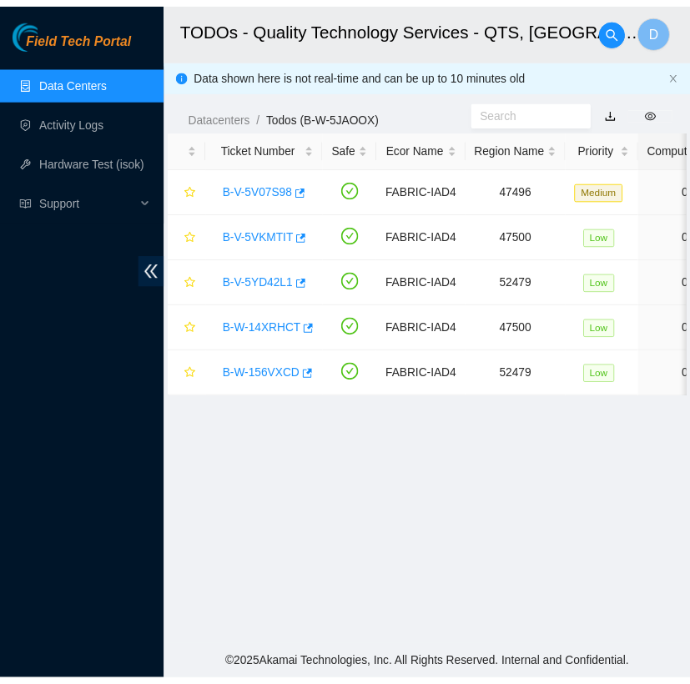
scroll to position [78, 0]
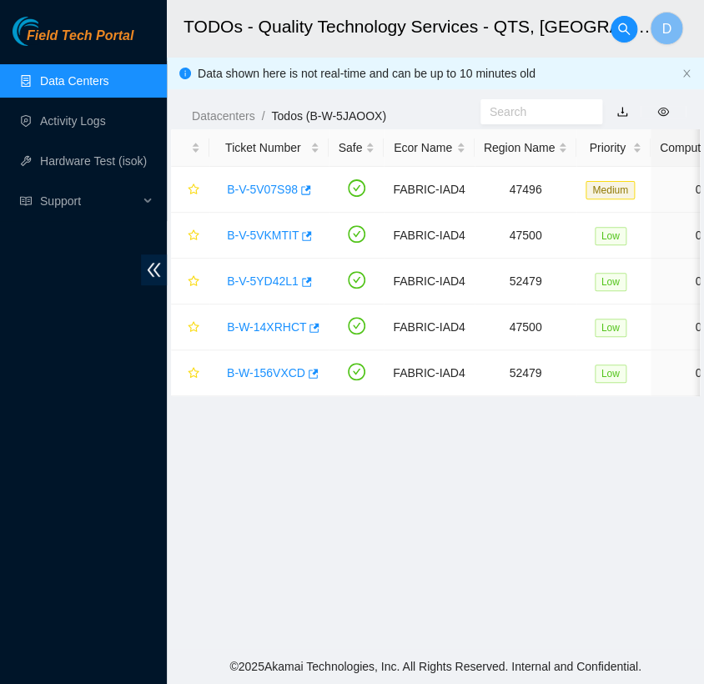
click at [108, 80] on link "Data Centers" at bounding box center [74, 80] width 68 height 13
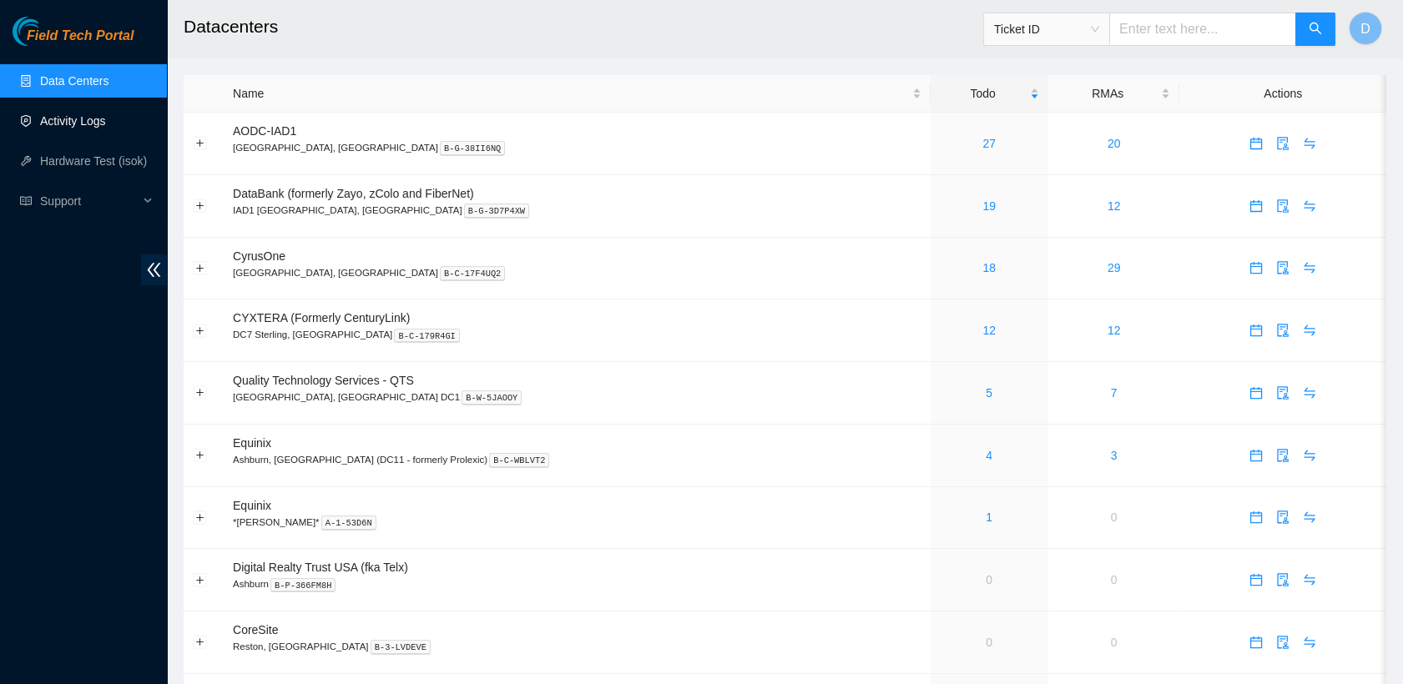
click at [106, 127] on link "Activity Logs" at bounding box center [73, 120] width 66 height 13
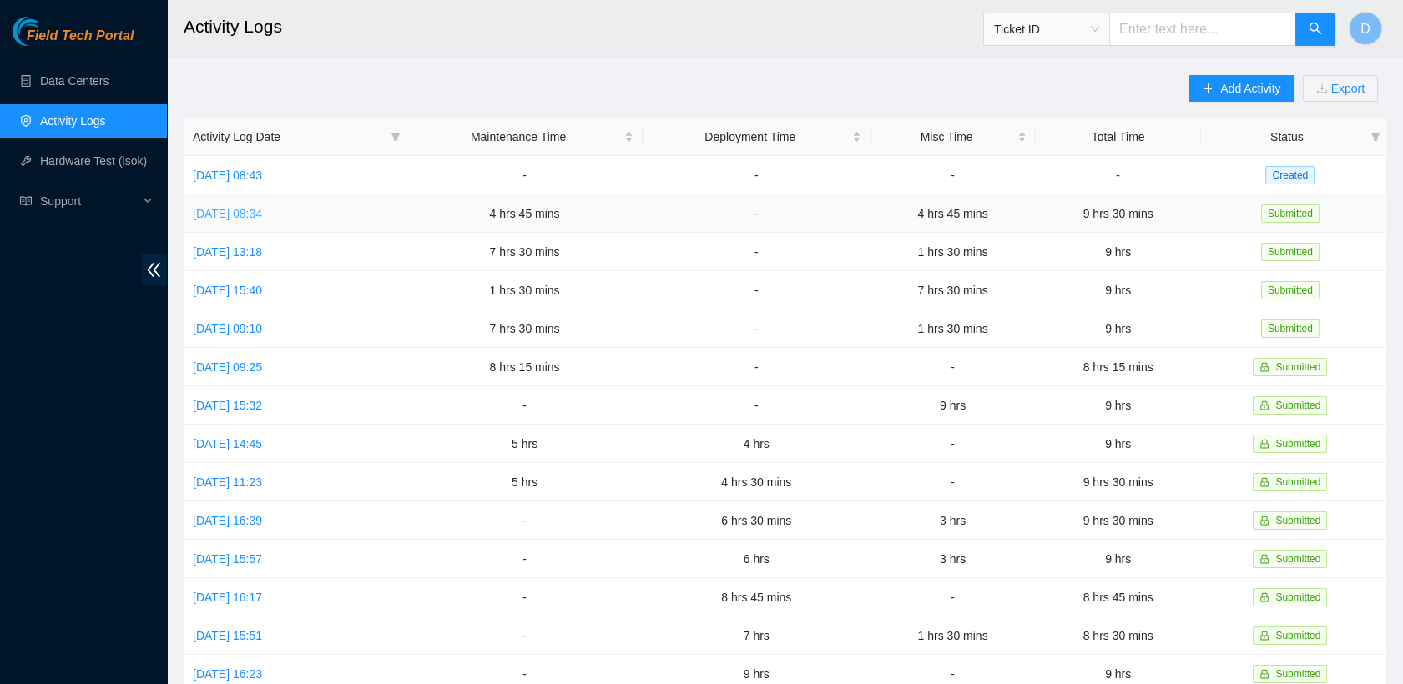
click at [262, 212] on link "[DATE] 08:34" at bounding box center [227, 213] width 69 height 13
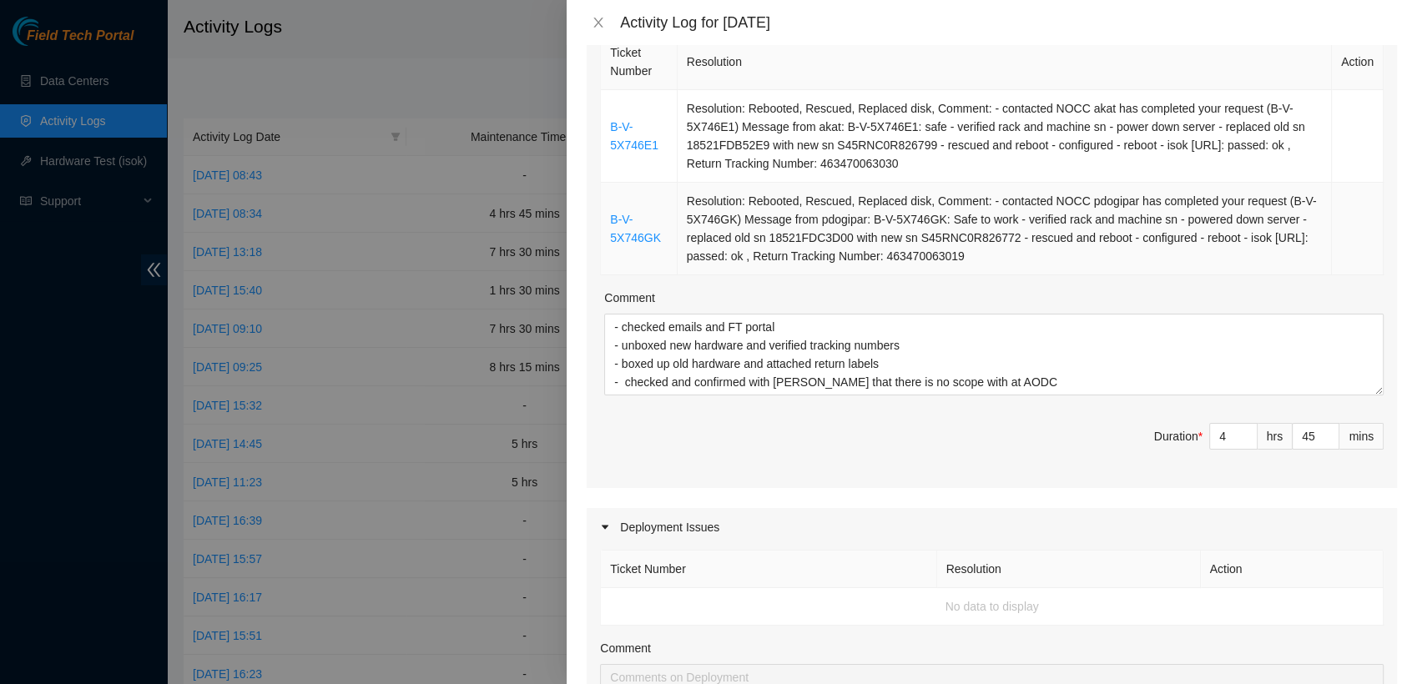
scroll to position [280, 0]
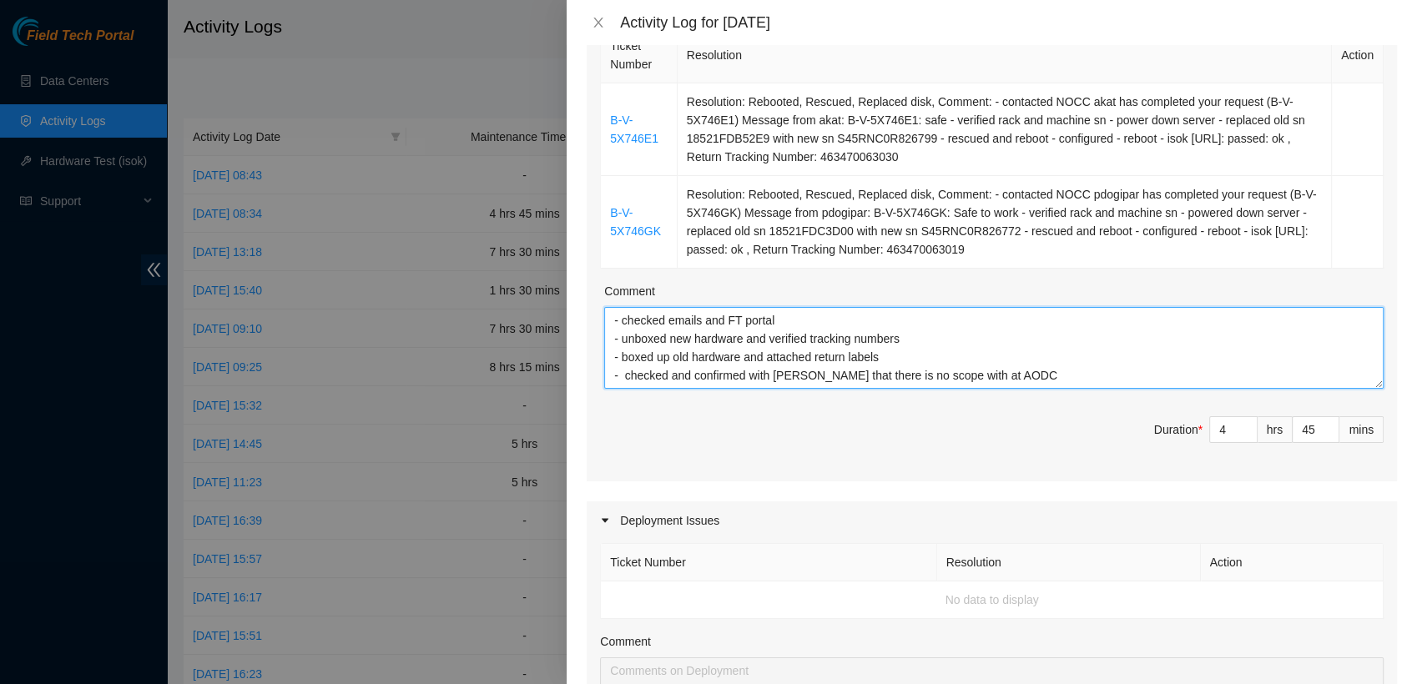
drag, startPoint x: 610, startPoint y: 322, endPoint x: 880, endPoint y: 350, distance: 271.8
click at [880, 350] on textarea "- checked emails and FT portal - unboxed new hardware and verified tracking num…" at bounding box center [993, 348] width 779 height 82
